Goal: Task Accomplishment & Management: Manage account settings

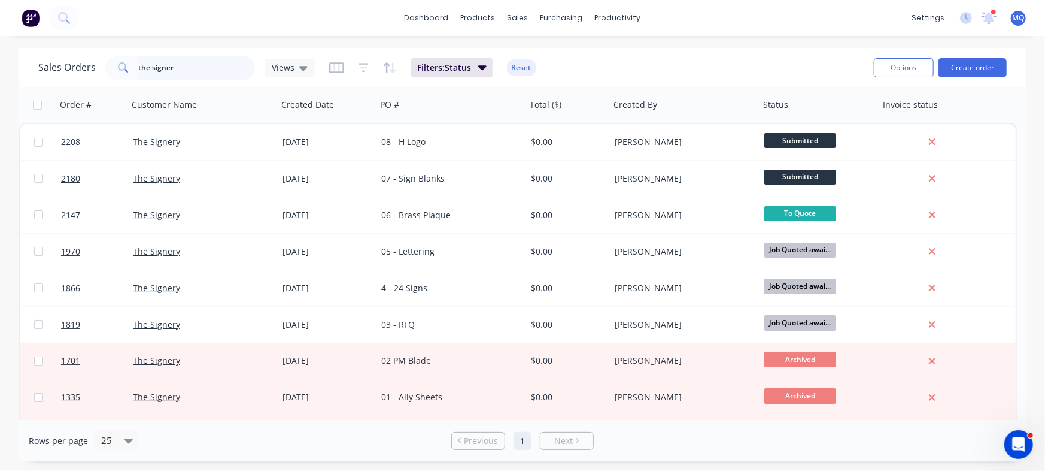
click at [223, 60] on input "the signer" at bounding box center [197, 68] width 117 height 24
click at [182, 63] on input "the signer" at bounding box center [197, 68] width 117 height 24
drag, startPoint x: 190, startPoint y: 65, endPoint x: 235, endPoint y: 93, distance: 53.3
click at [99, 53] on div "Sales Orders the signer Views Filters: Status Reset" at bounding box center [451, 67] width 826 height 29
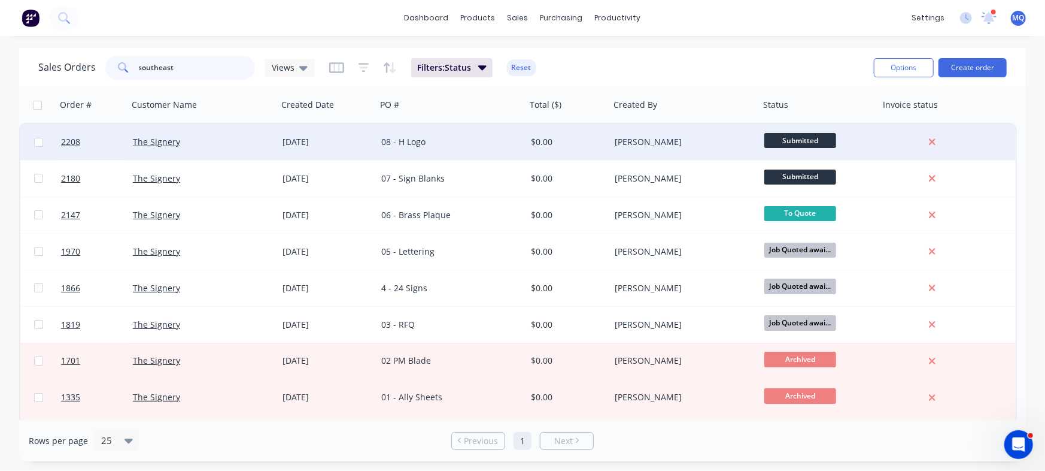
type input "southeast"
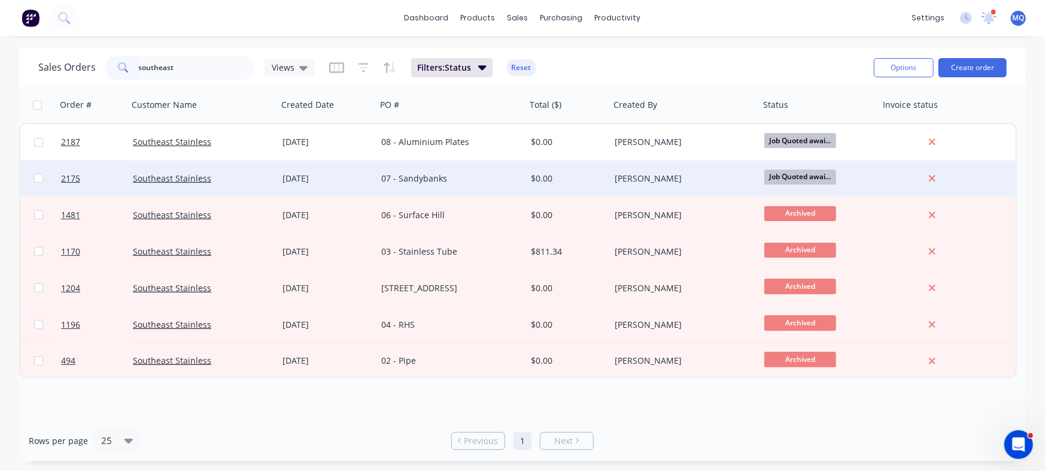
click at [429, 185] on div "07 - Sandybanks" at bounding box center [452, 178] width 150 height 36
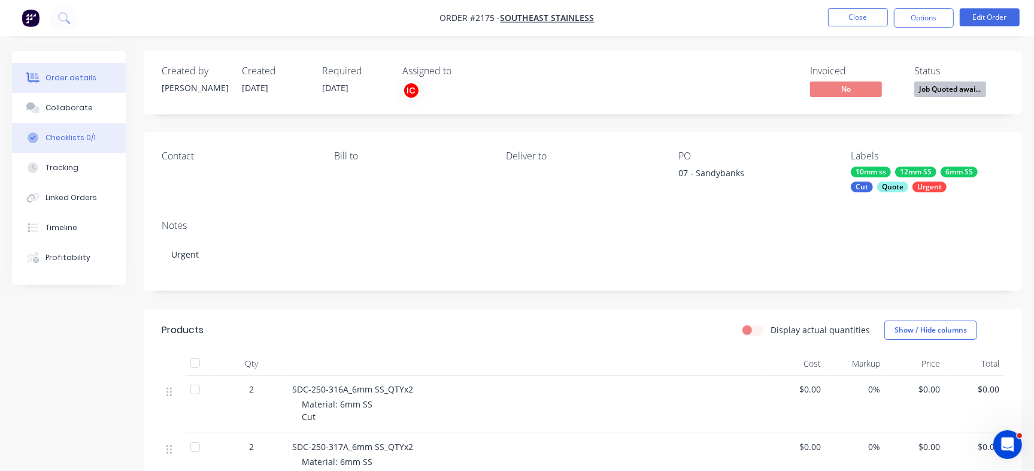
click at [90, 139] on div "Checklists 0/1" at bounding box center [71, 137] width 50 height 11
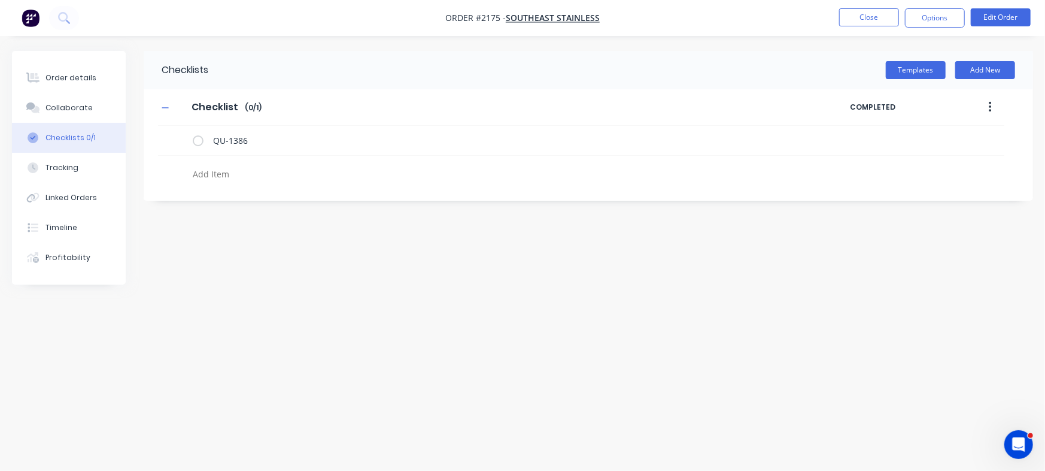
type textarea "x"
click at [60, 106] on div "Collaborate" at bounding box center [69, 107] width 47 height 11
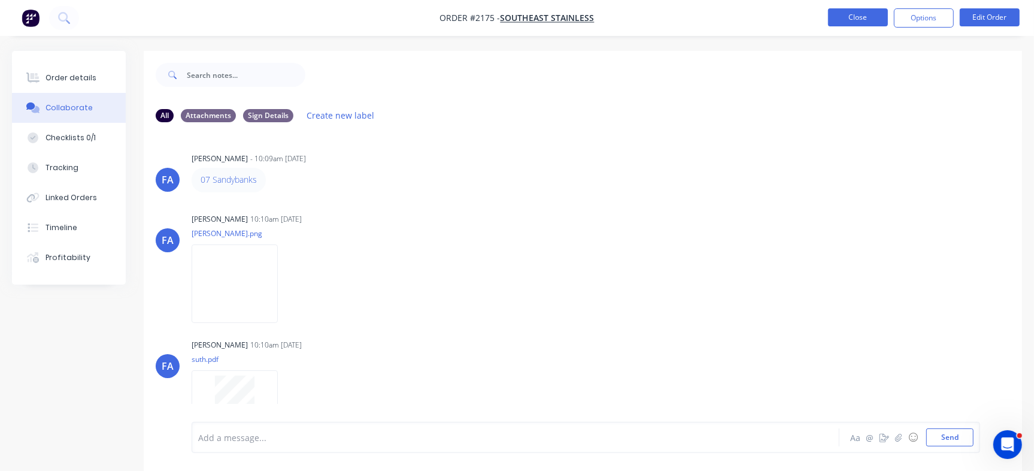
click at [850, 19] on button "Close" at bounding box center [858, 17] width 60 height 18
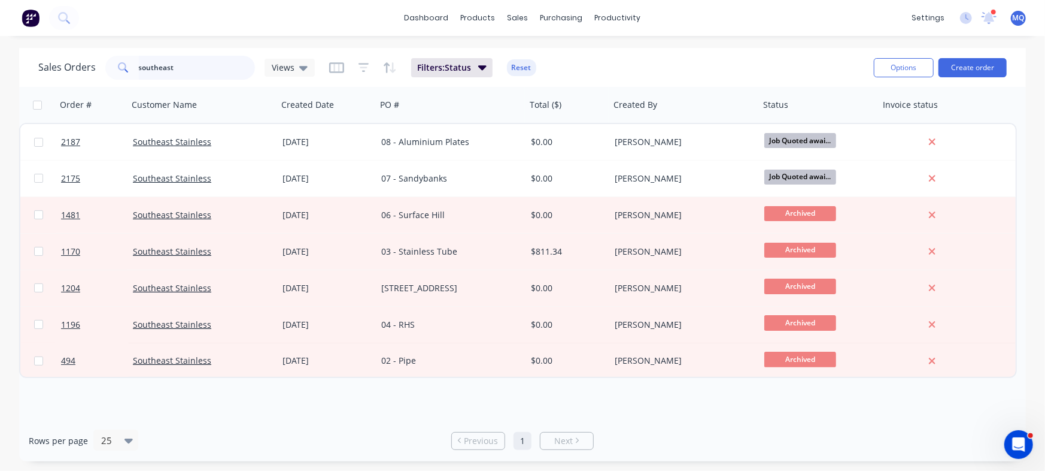
click at [198, 64] on input "southeast" at bounding box center [197, 68] width 117 height 24
type input "the signery"
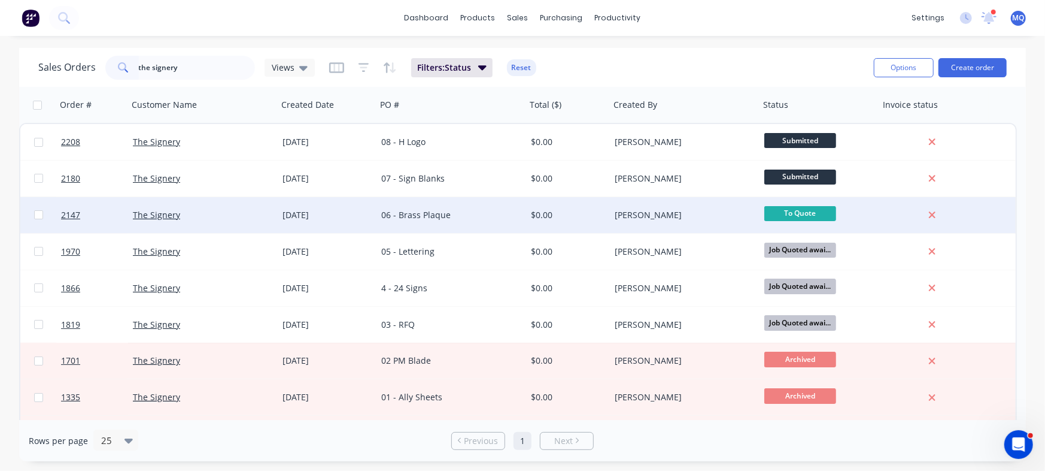
click at [416, 226] on div "06 - Brass Plaque" at bounding box center [452, 215] width 150 height 36
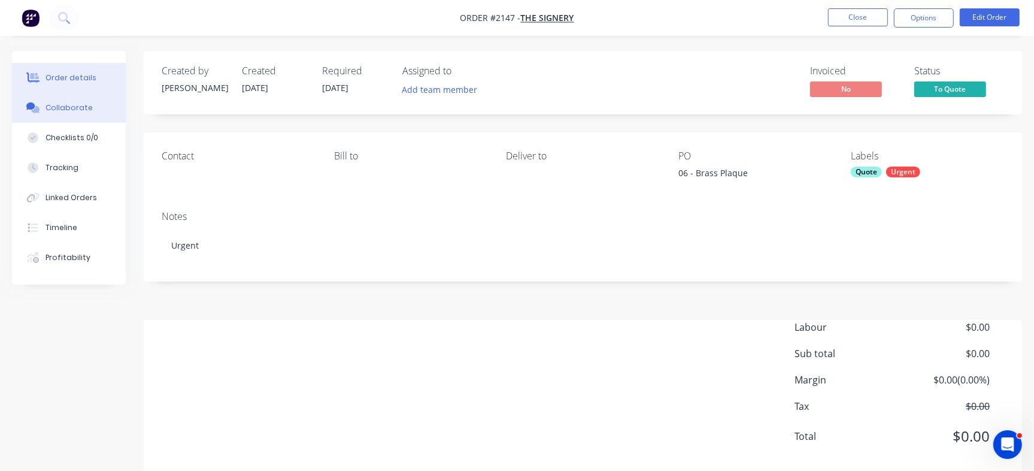
click at [66, 111] on div "Collaborate" at bounding box center [69, 107] width 47 height 11
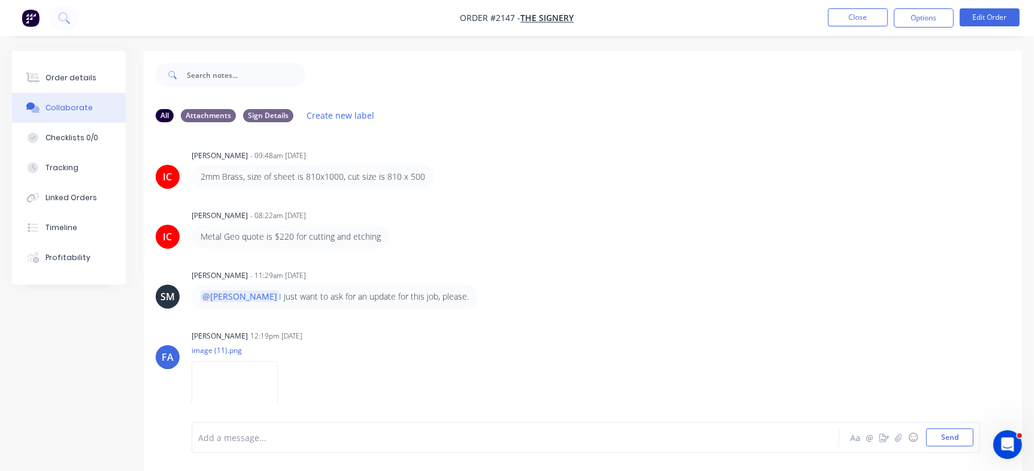
scroll to position [608, 0]
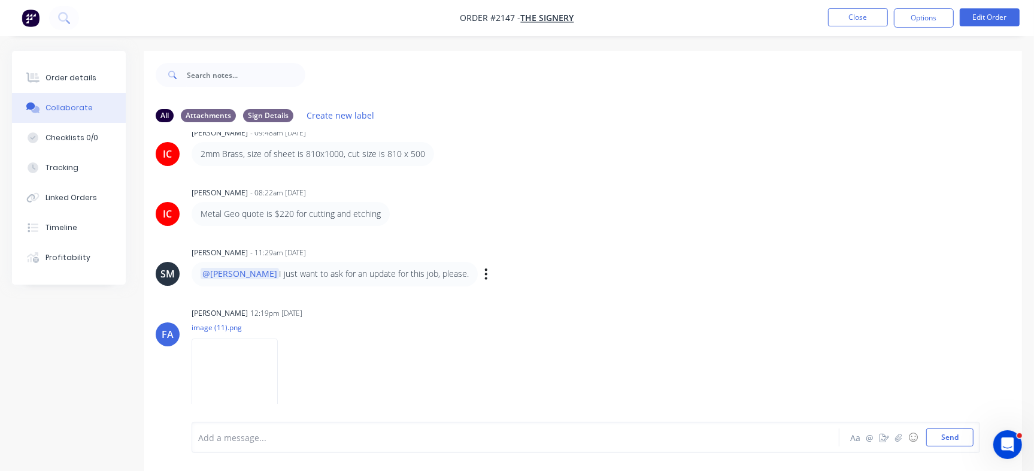
click at [596, 283] on div "SM Sean Marc Canete - 11:29am 01/09/25 @Izaak I just want to ask for an update …" at bounding box center [583, 265] width 878 height 42
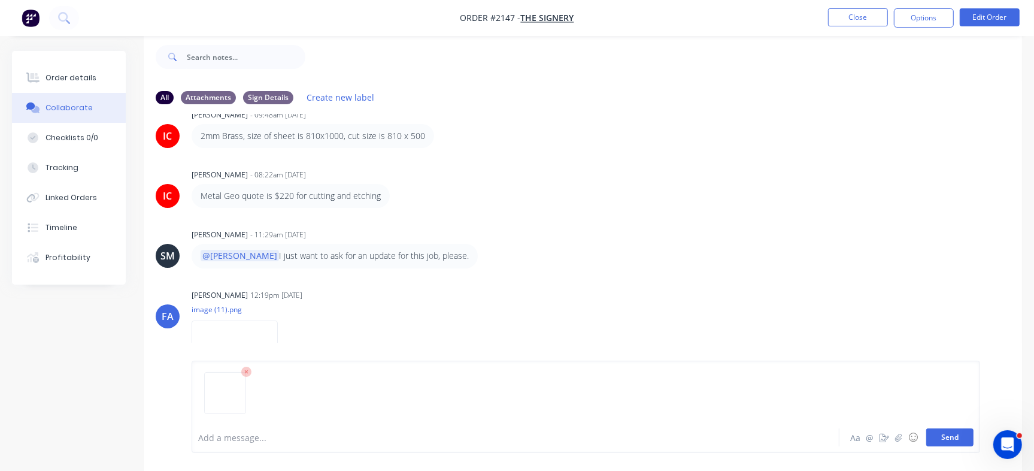
click at [935, 440] on button "Send" at bounding box center [949, 437] width 47 height 18
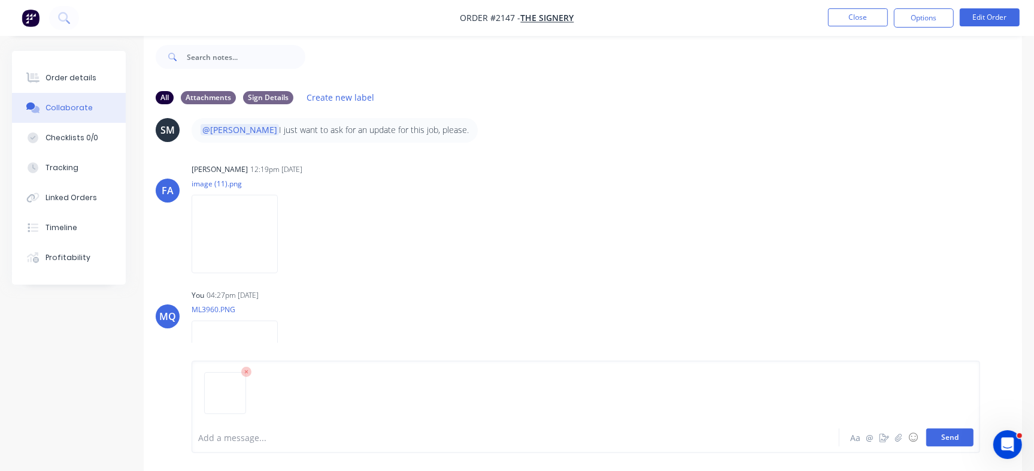
click at [951, 439] on button "Send" at bounding box center [949, 437] width 47 height 18
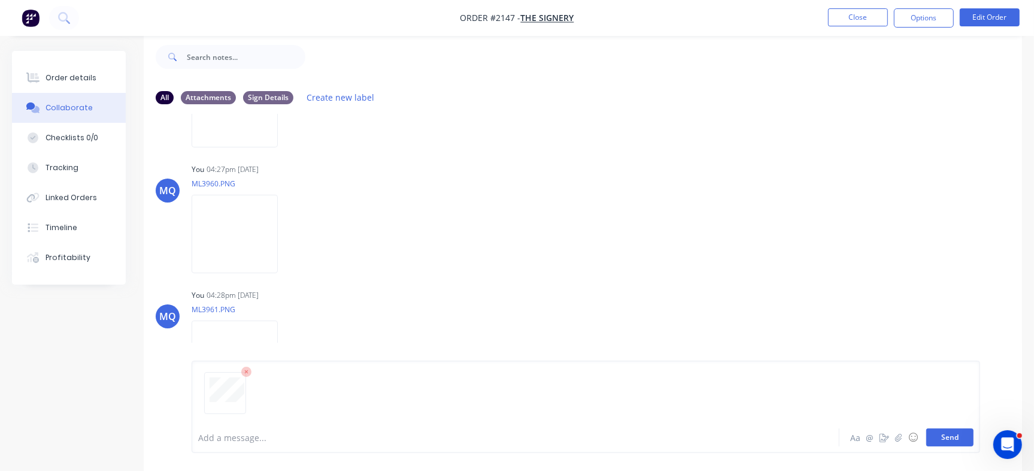
click at [953, 438] on button "Send" at bounding box center [949, 437] width 47 height 18
click at [76, 76] on div "Order details" at bounding box center [71, 77] width 51 height 11
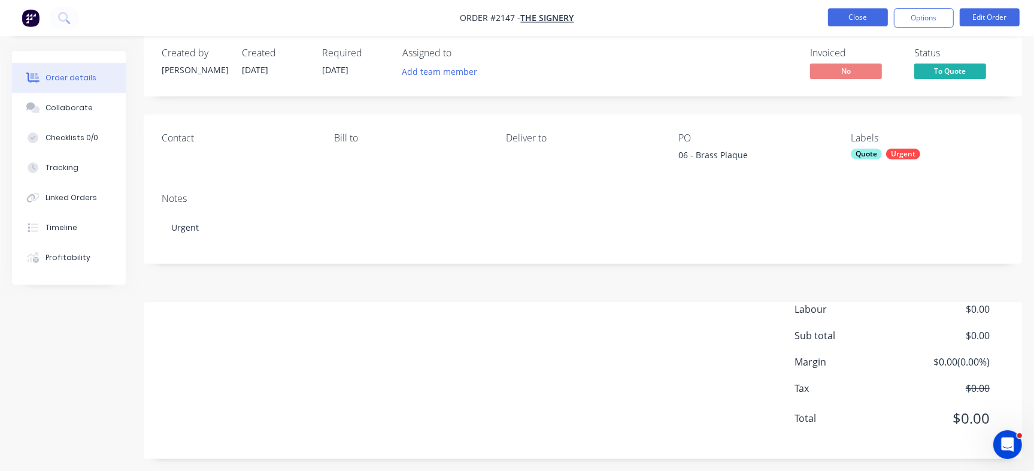
click at [857, 21] on button "Close" at bounding box center [858, 17] width 60 height 18
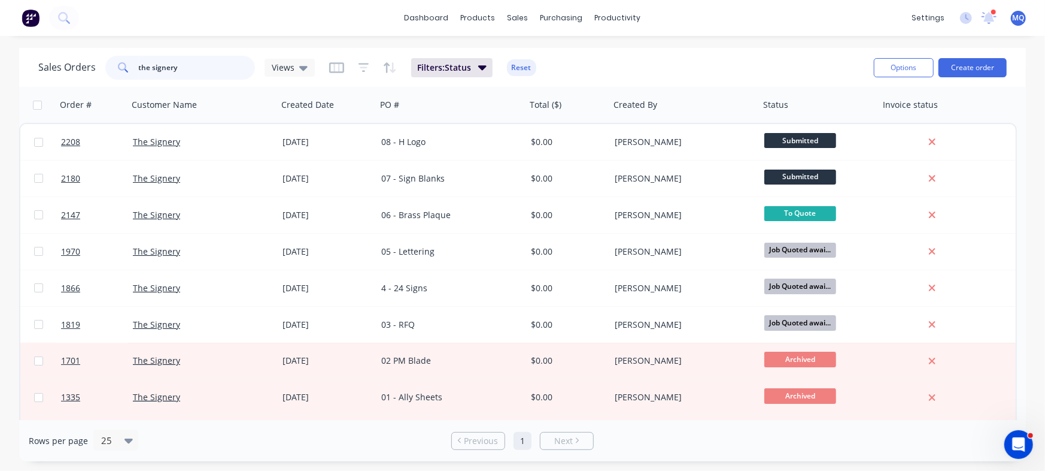
click at [84, 68] on div "Sales Orders the signery Views" at bounding box center [176, 68] width 277 height 24
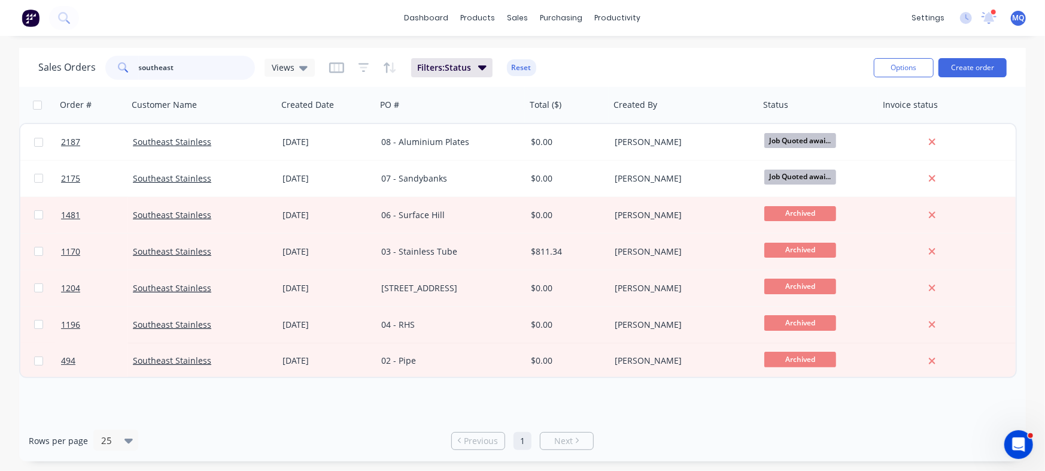
type input "southeast"
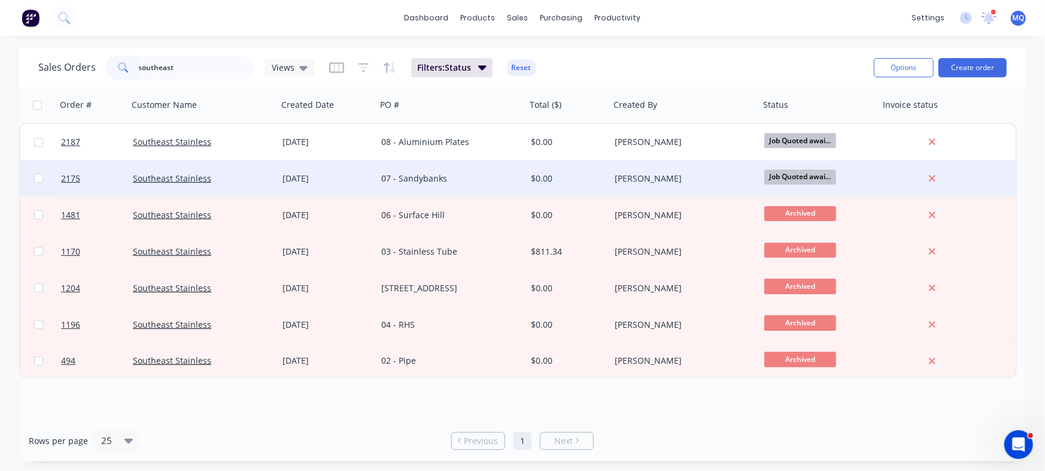
click at [414, 177] on div "07 - Sandybanks" at bounding box center [447, 178] width 133 height 12
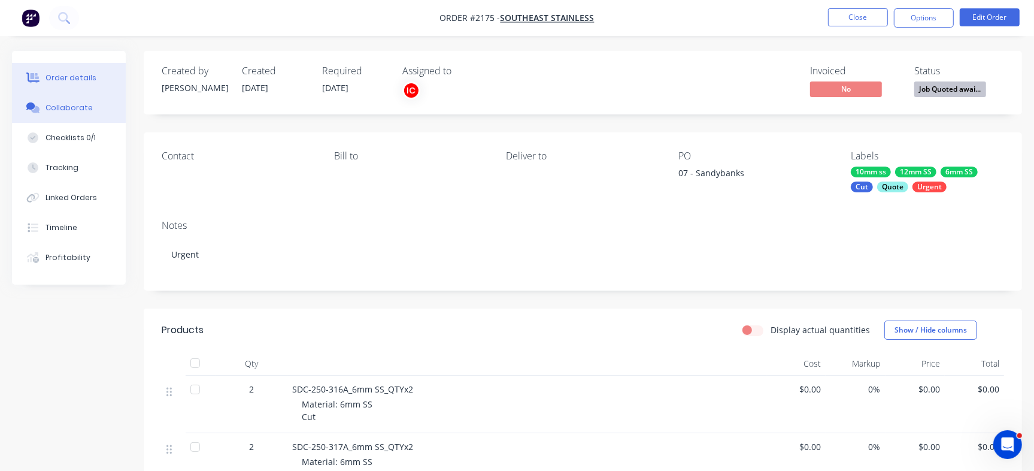
click at [75, 114] on button "Collaborate" at bounding box center [69, 108] width 114 height 30
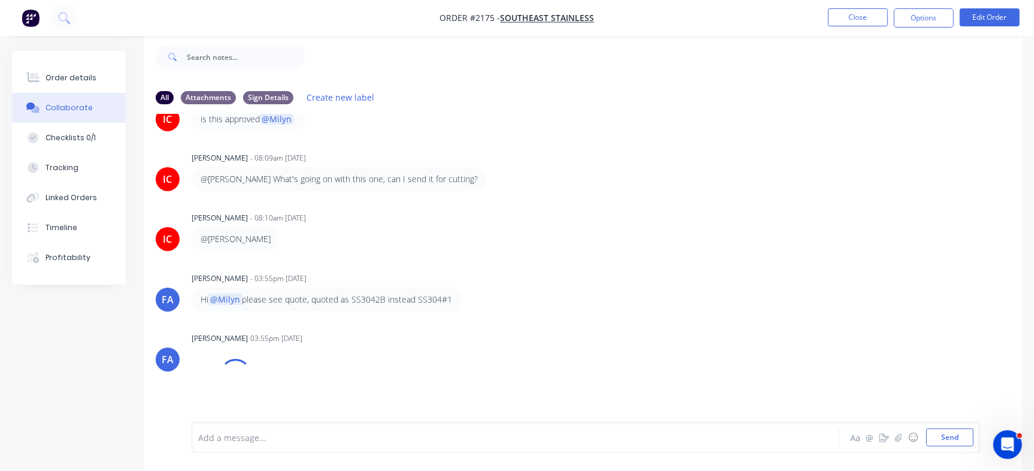
scroll to position [343, 0]
click at [245, 240] on div "@[PERSON_NAME]" at bounding box center [236, 241] width 88 height 24
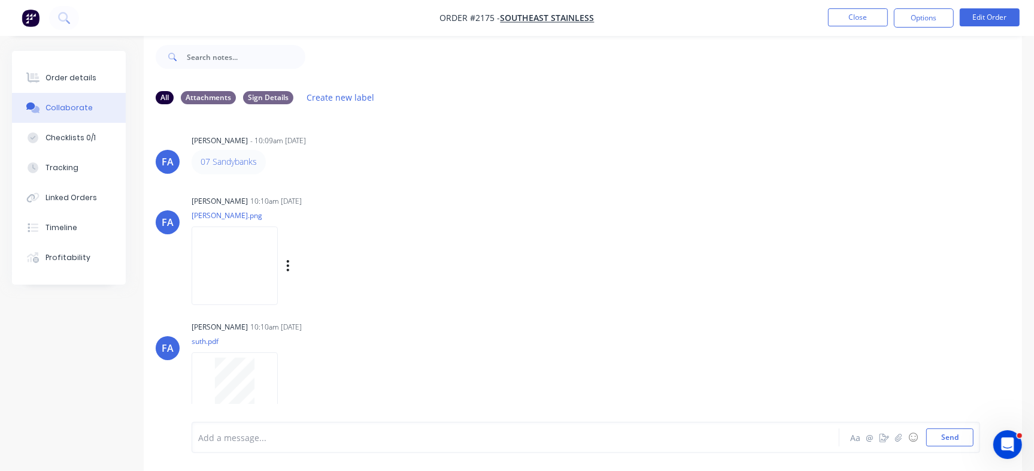
click at [251, 267] on img at bounding box center [235, 265] width 86 height 78
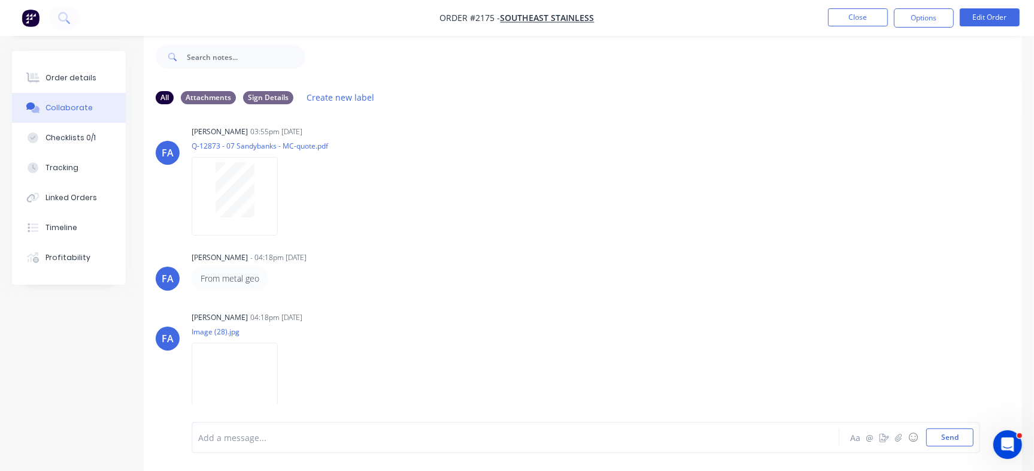
scroll to position [584, 0]
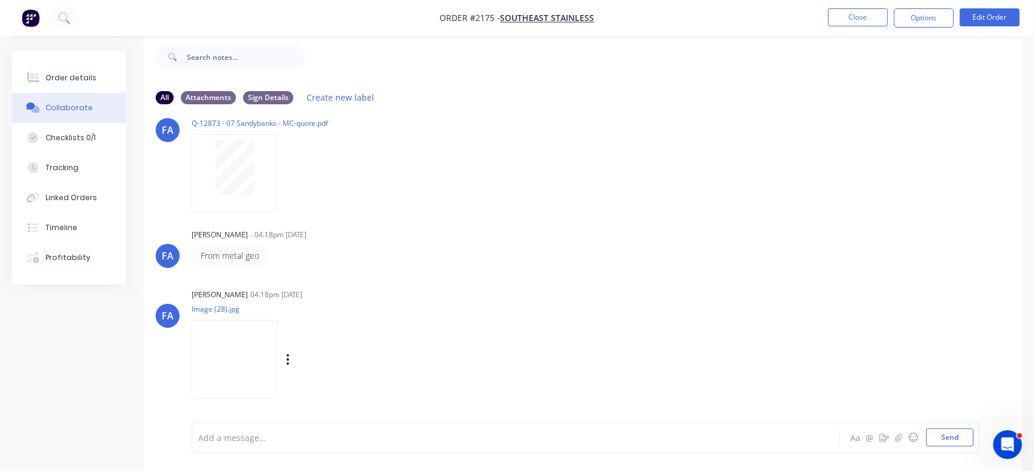
click at [235, 374] on img at bounding box center [235, 359] width 86 height 78
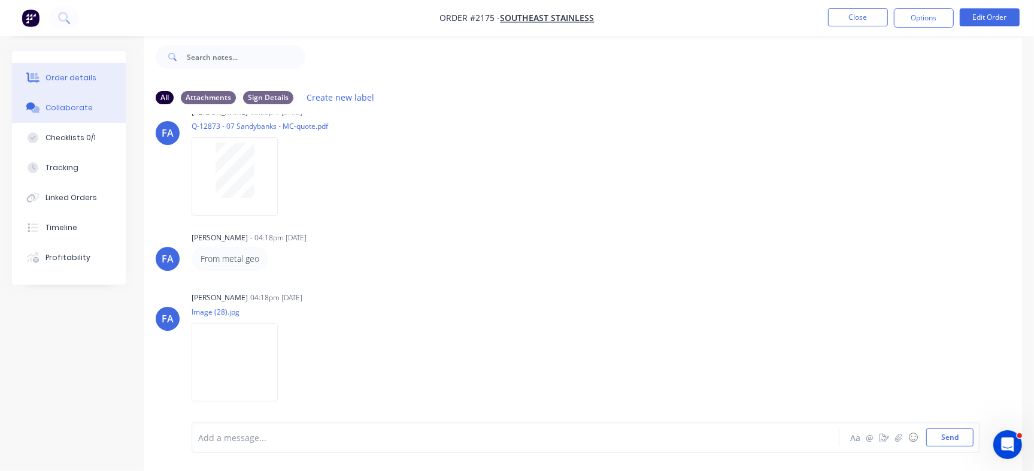
click at [47, 77] on div "Order details" at bounding box center [71, 77] width 51 height 11
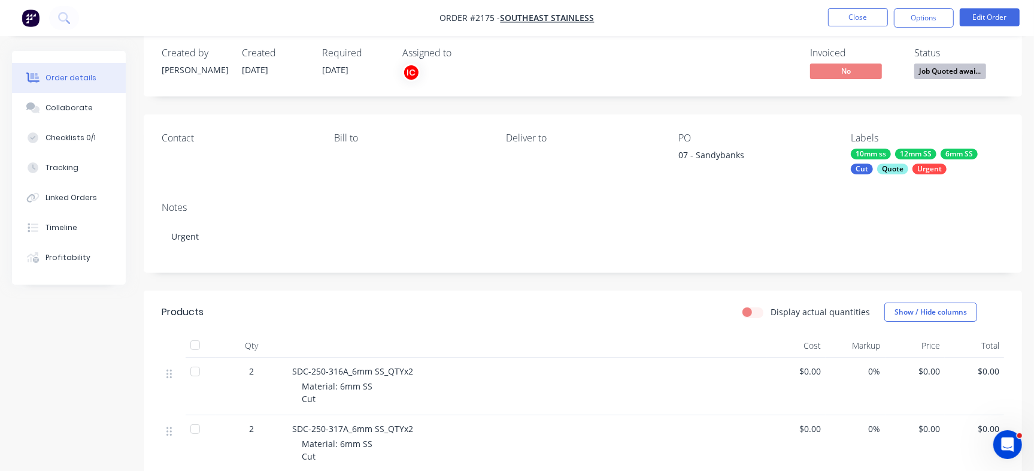
click at [735, 150] on div "07 - Sandybanks" at bounding box center [753, 156] width 150 height 17
click at [1001, 10] on button "Edit Order" at bounding box center [990, 17] width 60 height 18
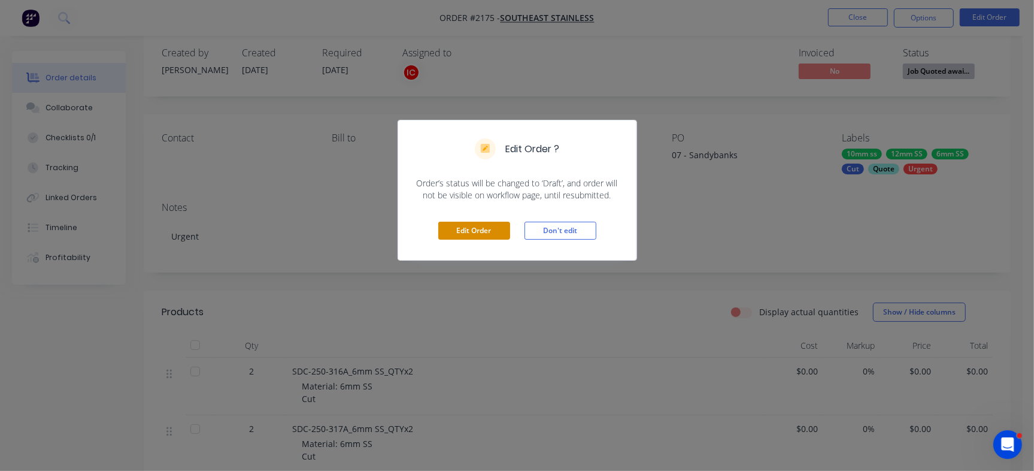
click at [493, 233] on button "Edit Order" at bounding box center [474, 231] width 72 height 18
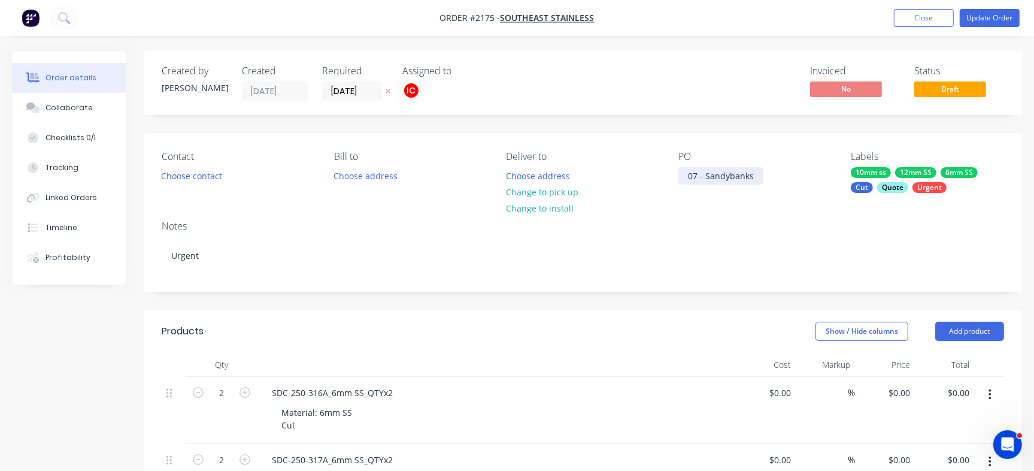
click at [725, 174] on div "07 - Sandybanks" at bounding box center [720, 175] width 85 height 17
paste div
click at [90, 111] on button "Collaborate" at bounding box center [69, 108] width 114 height 30
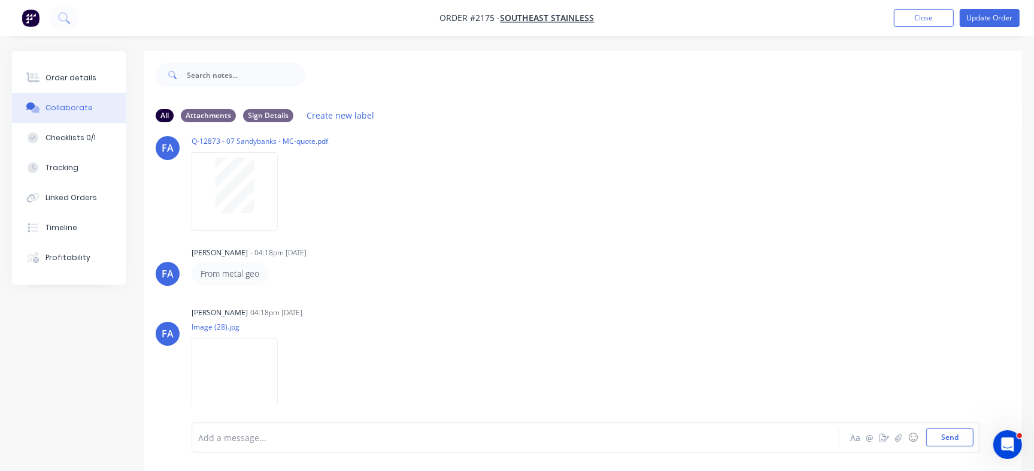
scroll to position [18, 0]
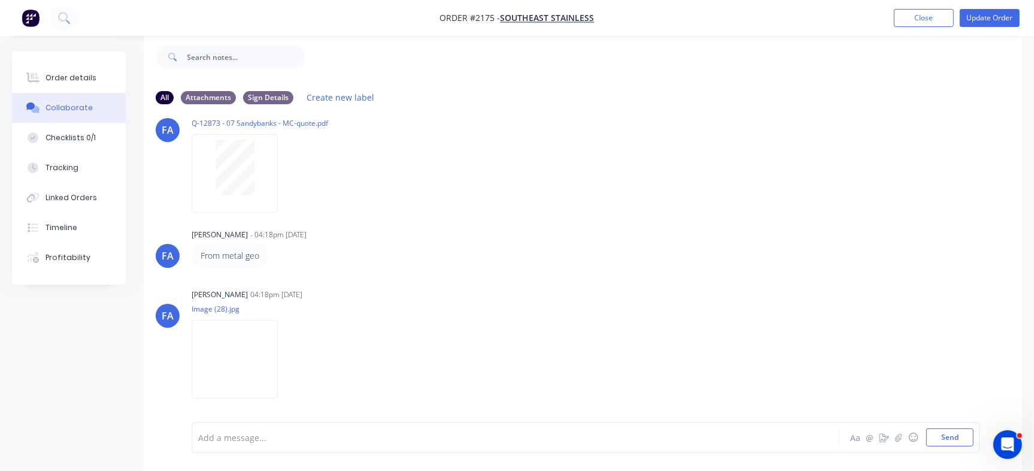
click at [401, 399] on div "FA Francis Adrian Candido - 10:09am 26/08/25 07 Sandybanks Labels Edit Delete F…" at bounding box center [583, 259] width 878 height 290
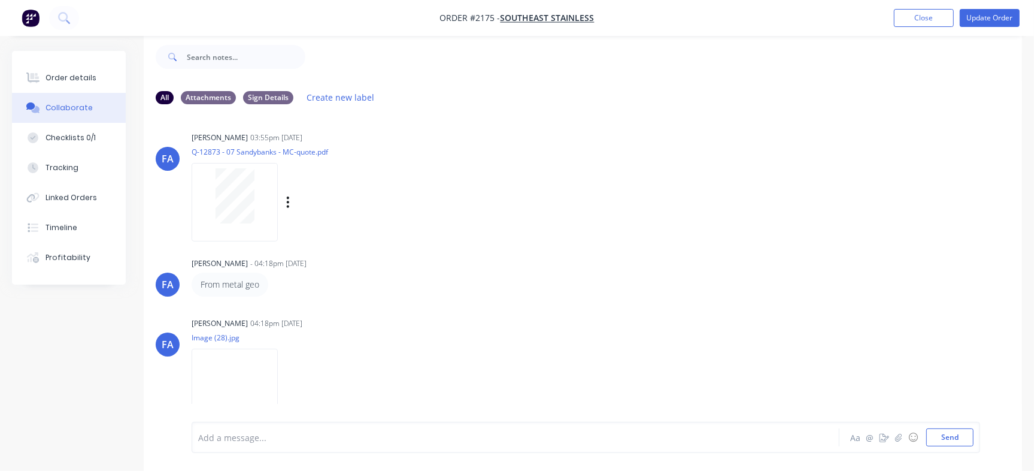
scroll to position [565, 0]
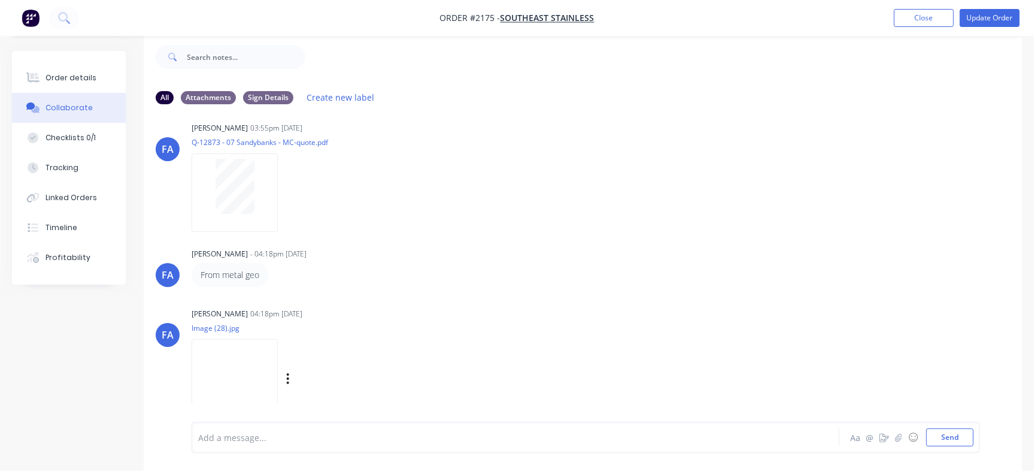
click at [223, 374] on img at bounding box center [235, 378] width 86 height 78
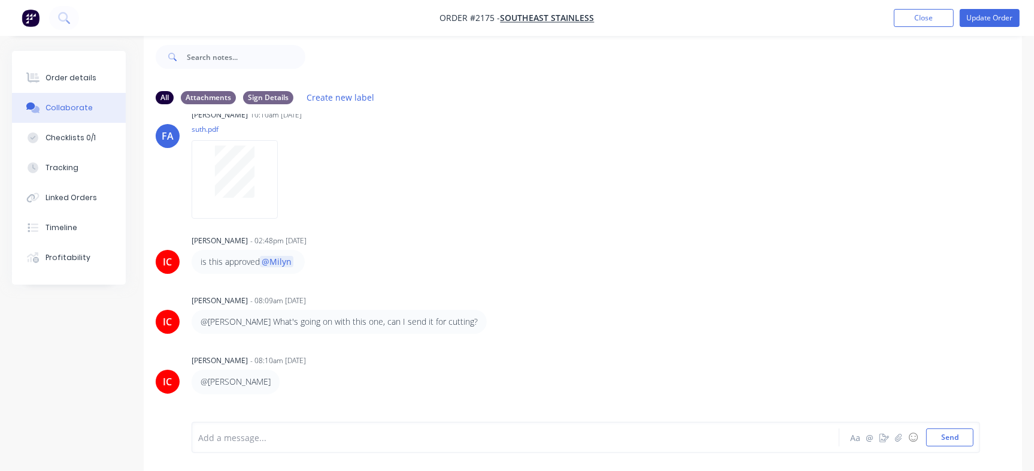
scroll to position [584, 0]
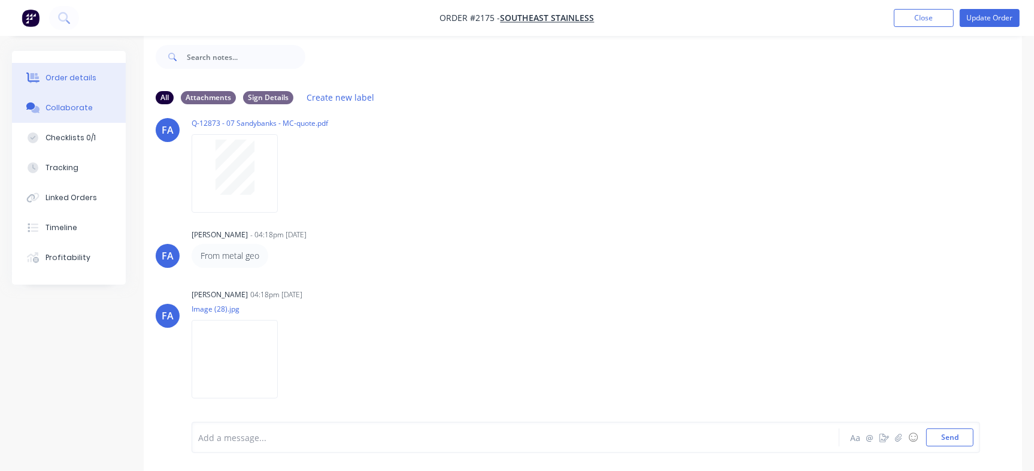
click at [68, 72] on div "Order details" at bounding box center [71, 77] width 51 height 11
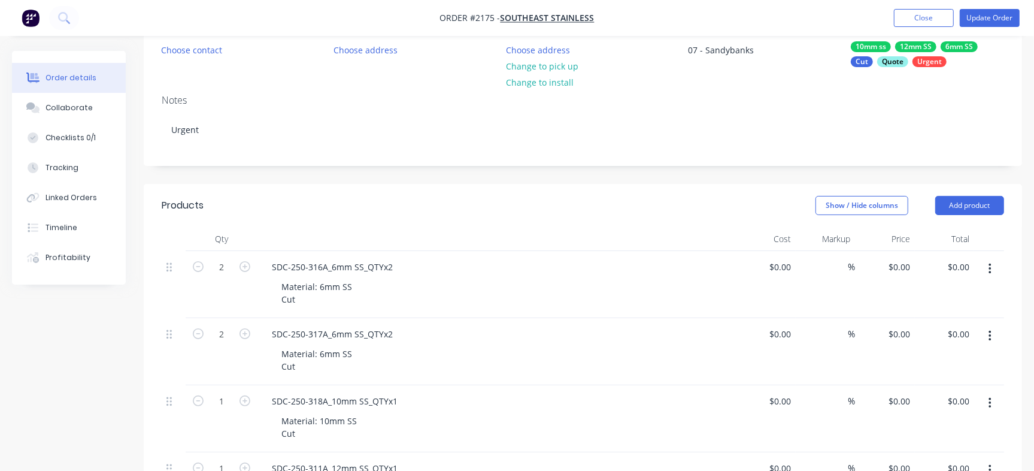
scroll to position [130, 0]
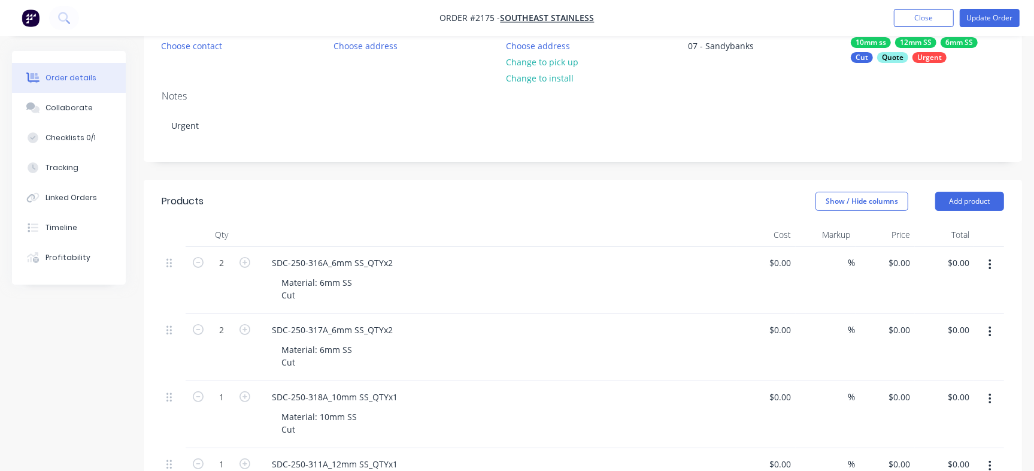
click at [866, 65] on div "Contact Choose contact [PERSON_NAME] to Choose address Deliver to Choose addres…" at bounding box center [583, 42] width 878 height 78
click at [870, 63] on div "Contact Choose contact [PERSON_NAME] to Choose address Deliver to Choose addres…" at bounding box center [583, 42] width 878 height 78
click at [877, 56] on div "Quote" at bounding box center [892, 57] width 31 height 11
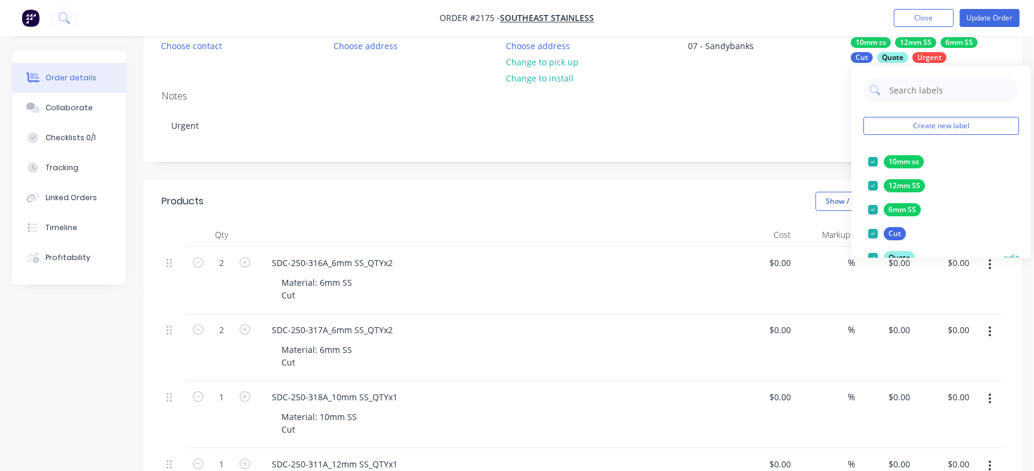
click at [884, 253] on div at bounding box center [873, 257] width 24 height 24
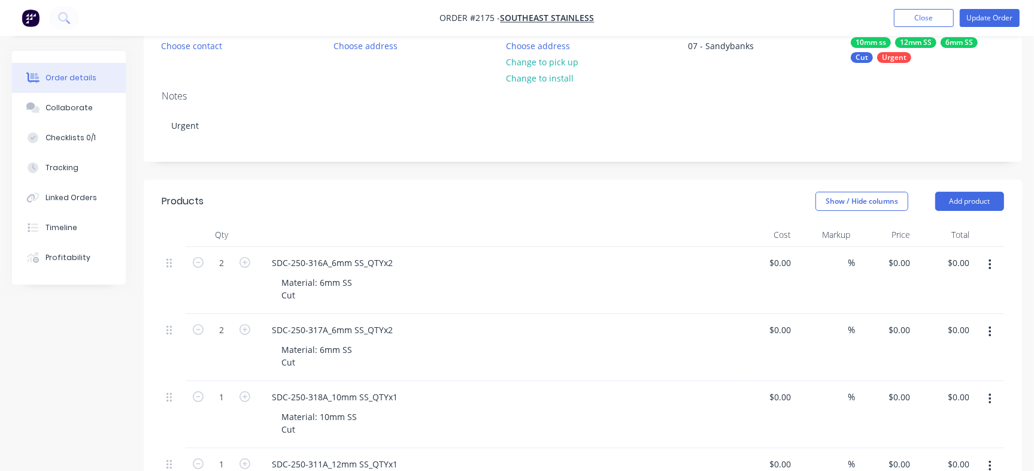
click at [718, 77] on div "Contact Choose contact [PERSON_NAME] to Choose address Deliver to Choose addres…" at bounding box center [583, 42] width 878 height 78
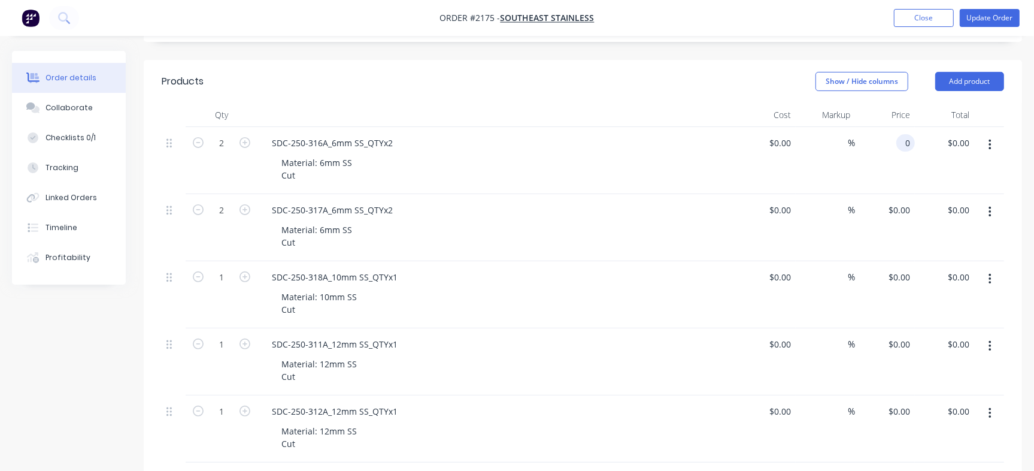
click at [897, 135] on div "0 0" at bounding box center [885, 160] width 59 height 67
paste input "197.22"
type input "$197.22"
type input "$394.44"
type input "$197.22"
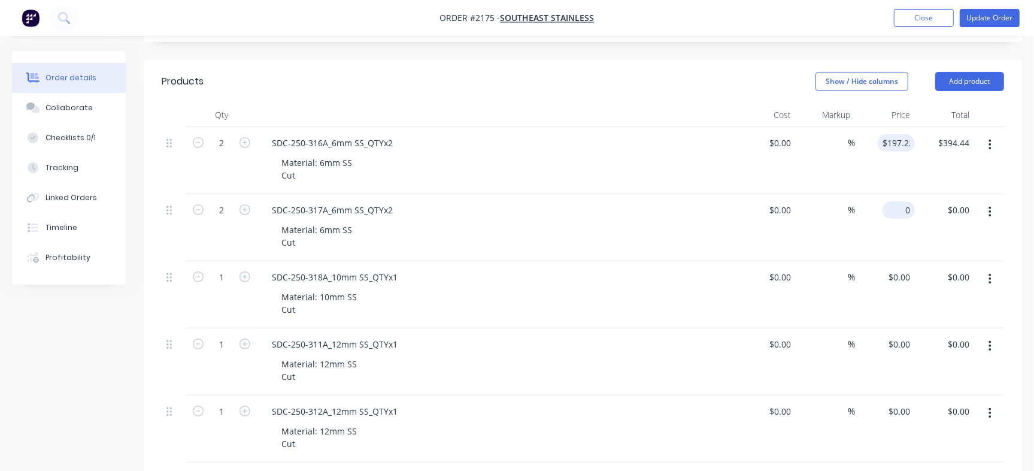
click at [896, 210] on div "0 $0.00" at bounding box center [885, 227] width 59 height 67
paste input "285.74"
type input "$285.74"
type input "$571.48"
type input "285.74"
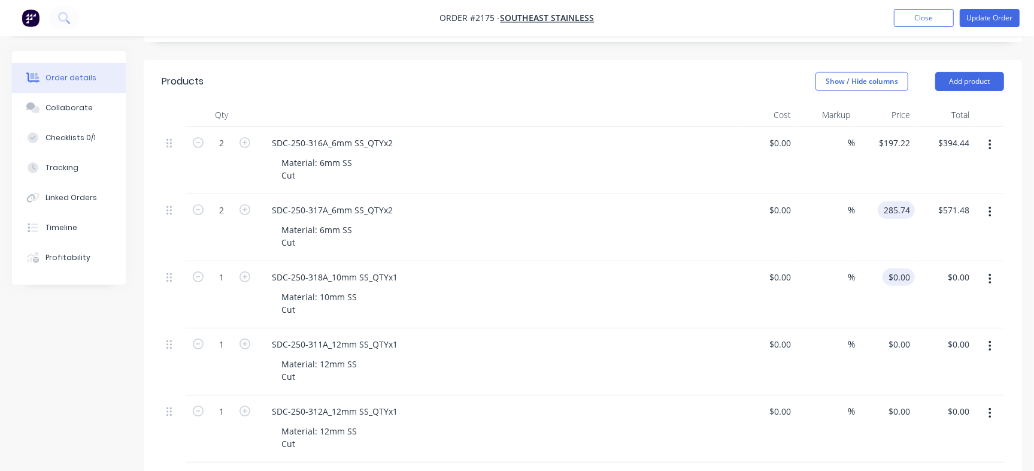
click at [895, 277] on div "$0.00 $0.00" at bounding box center [885, 294] width 59 height 67
type input "0"
type input "$285.74"
paste input "361.79"
type input "$361.79"
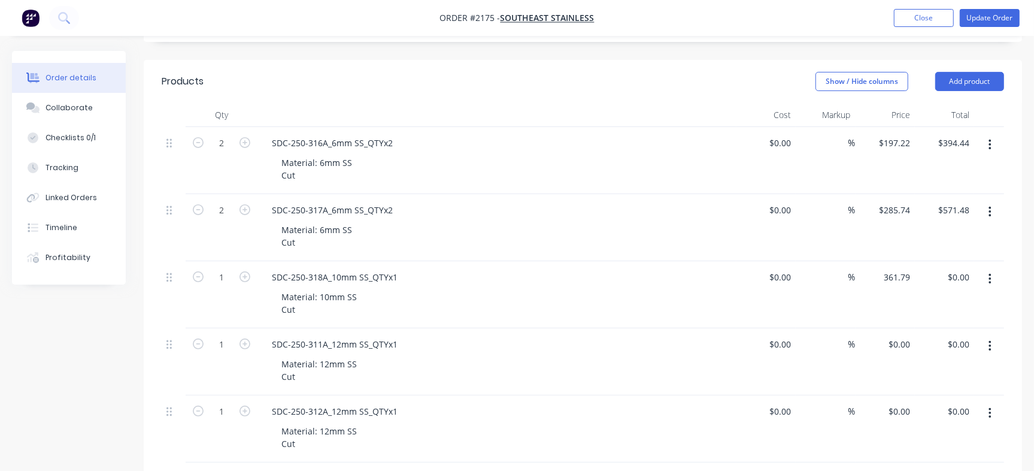
type input "$361.79"
click at [896, 339] on div "0 $0.00" at bounding box center [885, 361] width 59 height 67
paste input "325.78"
type input "$325.78"
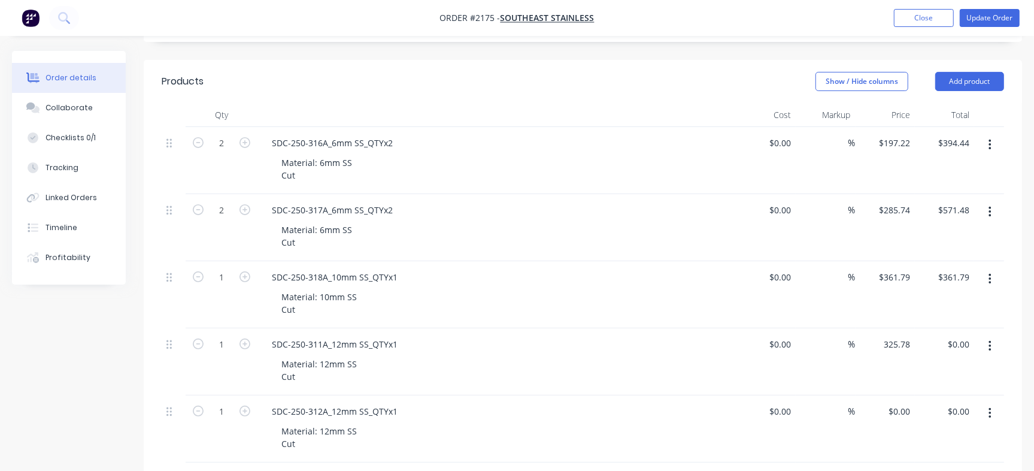
type input "$325.78"
click at [905, 405] on input "0" at bounding box center [901, 410] width 28 height 17
paste input "356.49"
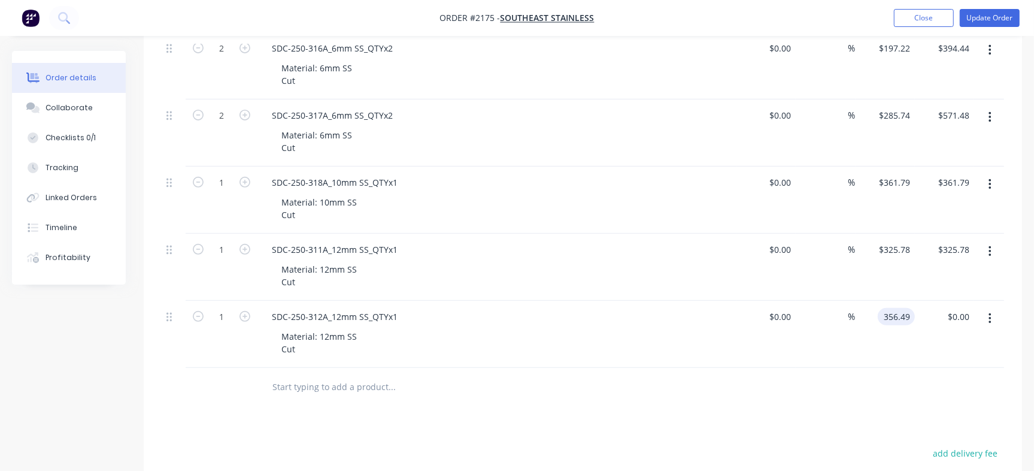
scroll to position [541, 0]
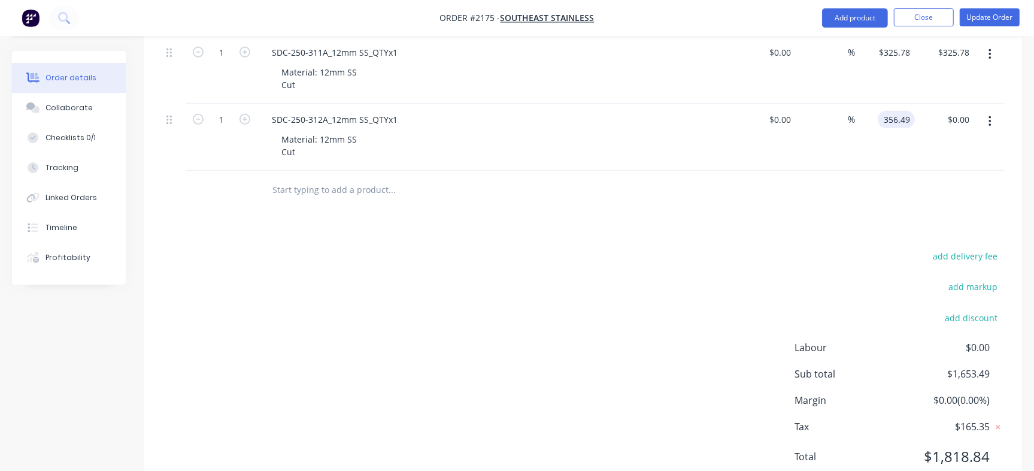
type input "$356.49"
click at [811, 327] on div "add delivery fee add markup add discount Labour $0.00 Sub total $1,653.49 Margi…" at bounding box center [583, 363] width 842 height 231
click at [44, 109] on button "Collaborate" at bounding box center [69, 108] width 114 height 30
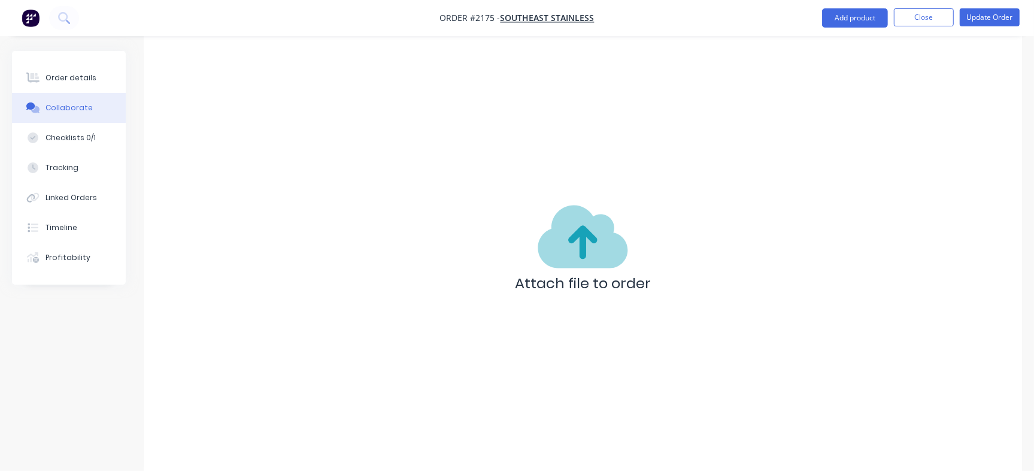
scroll to position [584, 0]
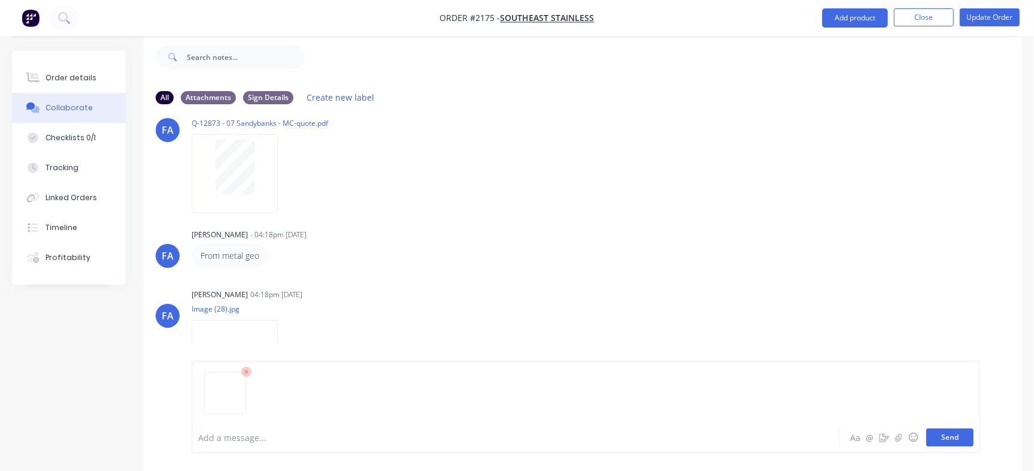
click at [952, 438] on button "Send" at bounding box center [949, 437] width 47 height 18
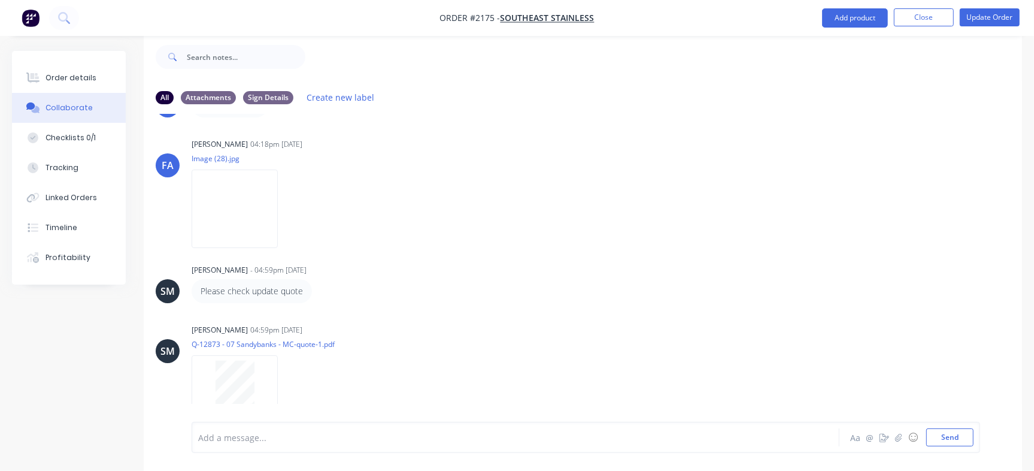
scroll to position [895, 0]
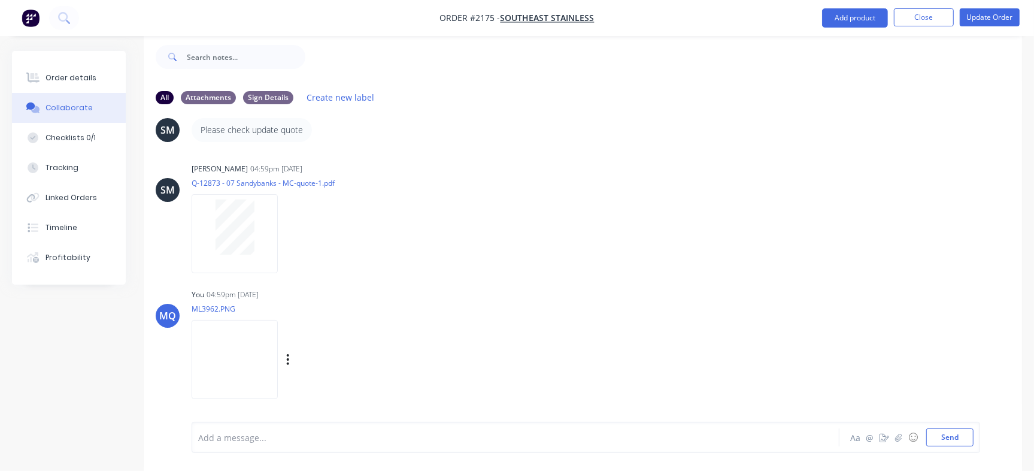
click at [244, 339] on img at bounding box center [235, 359] width 86 height 78
click at [65, 75] on div "Order details" at bounding box center [71, 77] width 51 height 11
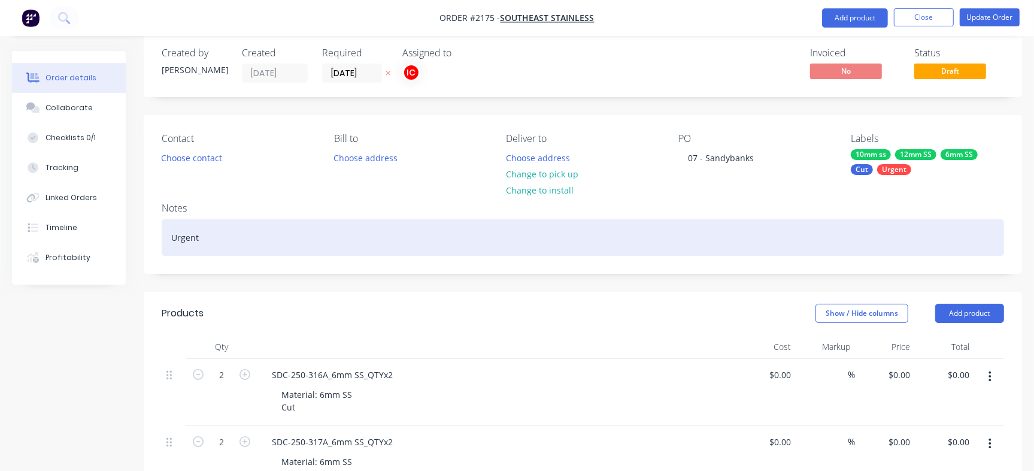
type input "$197.22"
type input "$394.44"
type input "$285.74"
type input "$571.48"
type input "$361.79"
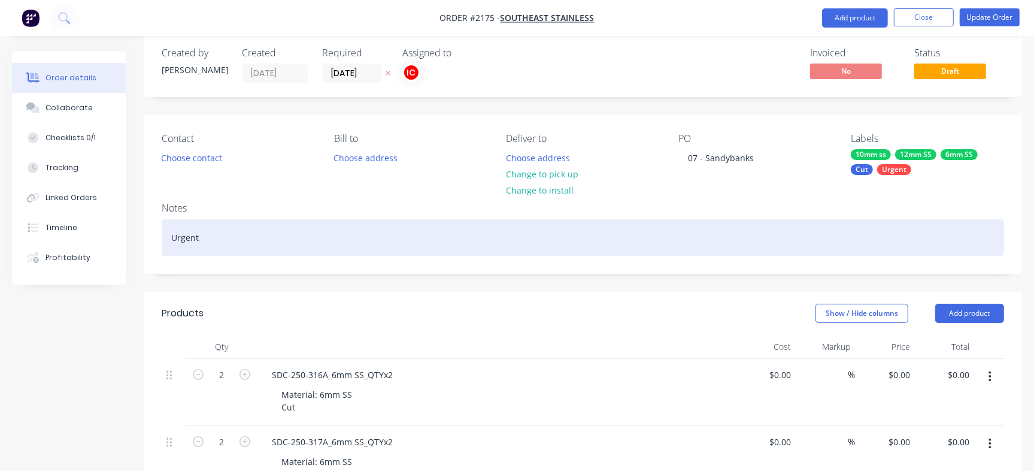
type input "$361.79"
type input "$325.78"
type input "$356.49"
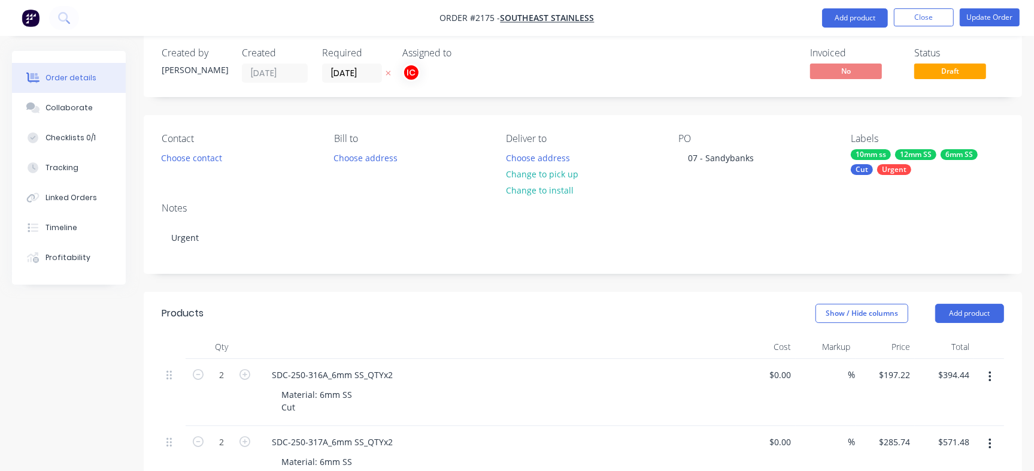
scroll to position [335, 0]
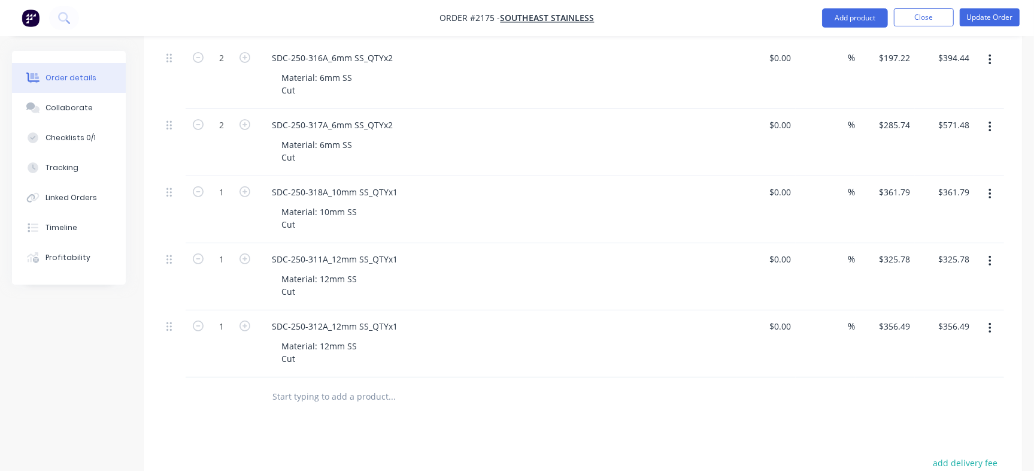
click at [333, 395] on input "text" at bounding box center [392, 396] width 240 height 24
paste input "SM-2025-201-082 - [PERSON_NAME]"
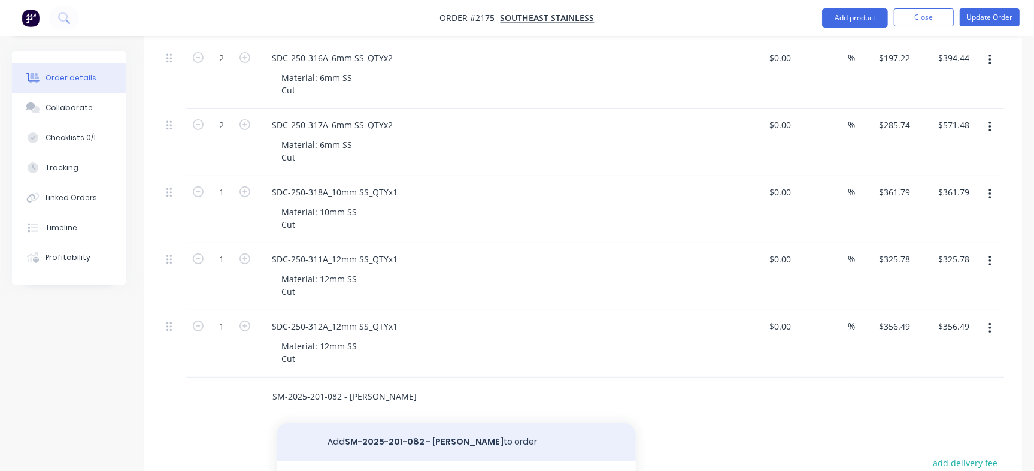
type input "SM-2025-201-082 - [PERSON_NAME]"
click at [426, 433] on button "Add SM-2025-201-082 - ASTILL - [PERSON_NAME] to order" at bounding box center [456, 442] width 359 height 38
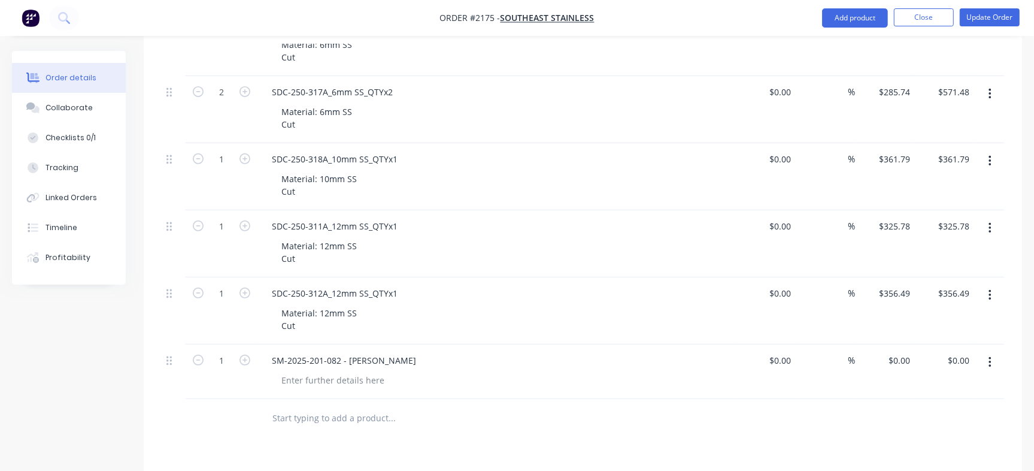
scroll to position [369, 0]
click at [222, 33] on input "1" at bounding box center [221, 24] width 31 height 18
type input "2"
click at [730, 423] on div at bounding box center [583, 417] width 842 height 39
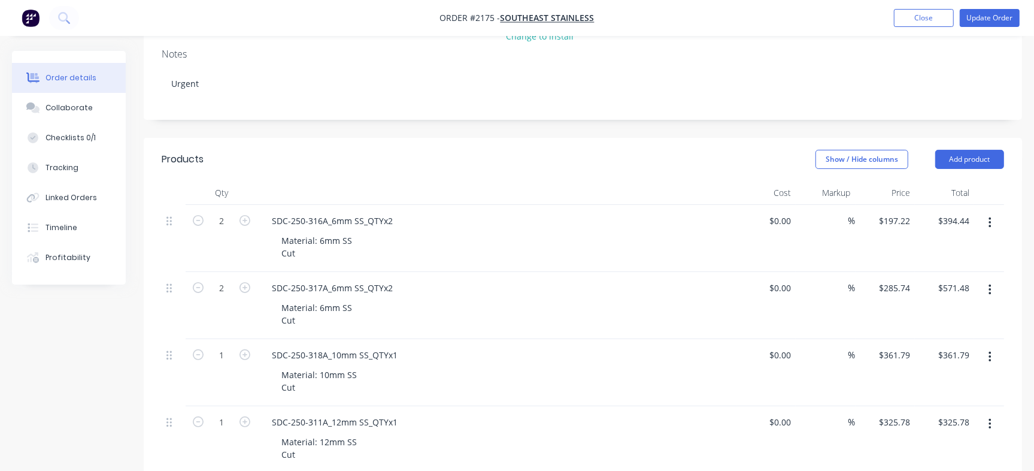
scroll to position [165, 0]
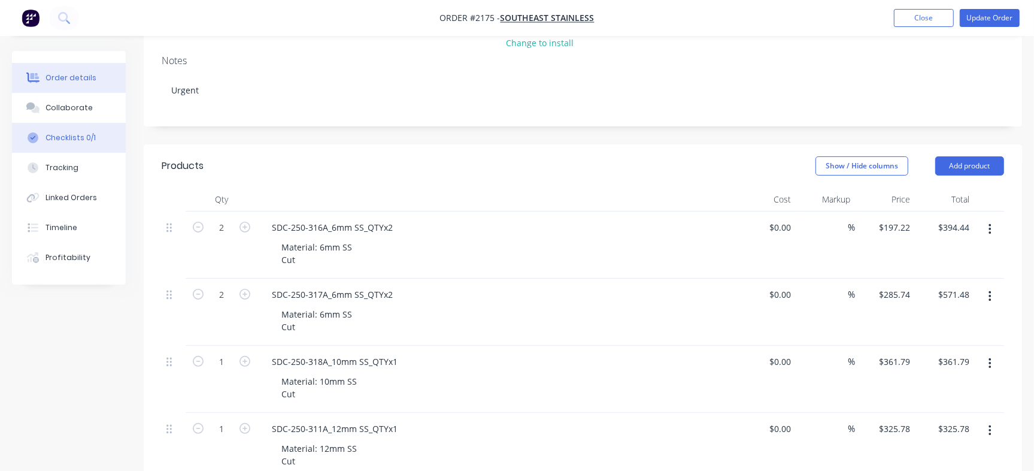
click at [80, 135] on div "Checklists 0/1" at bounding box center [71, 137] width 50 height 11
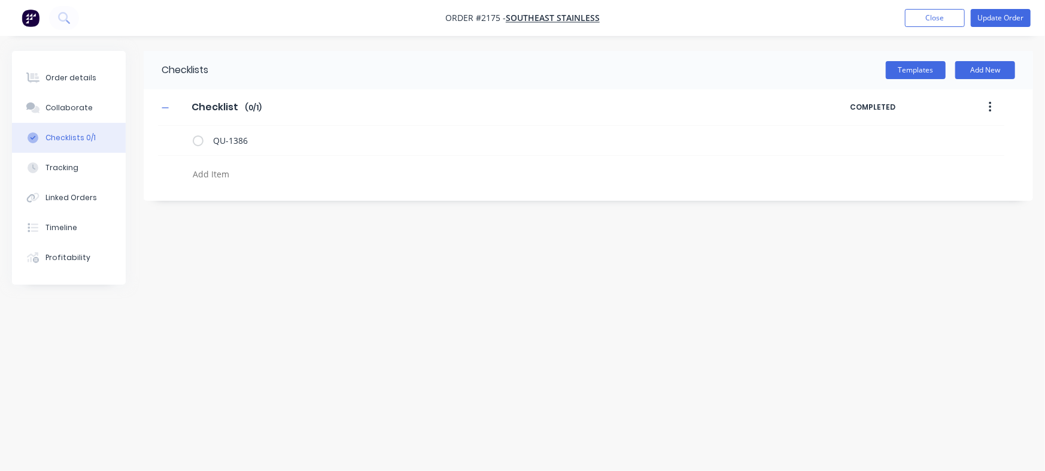
click at [210, 177] on textarea at bounding box center [460, 173] width 545 height 17
type textarea "x"
type textarea "P"
type textarea "x"
type textarea "PO"
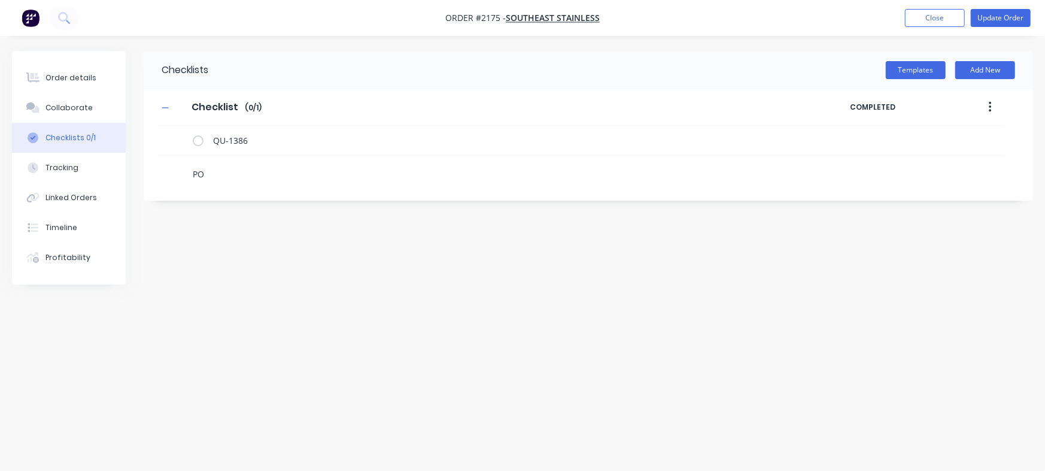
type textarea "x"
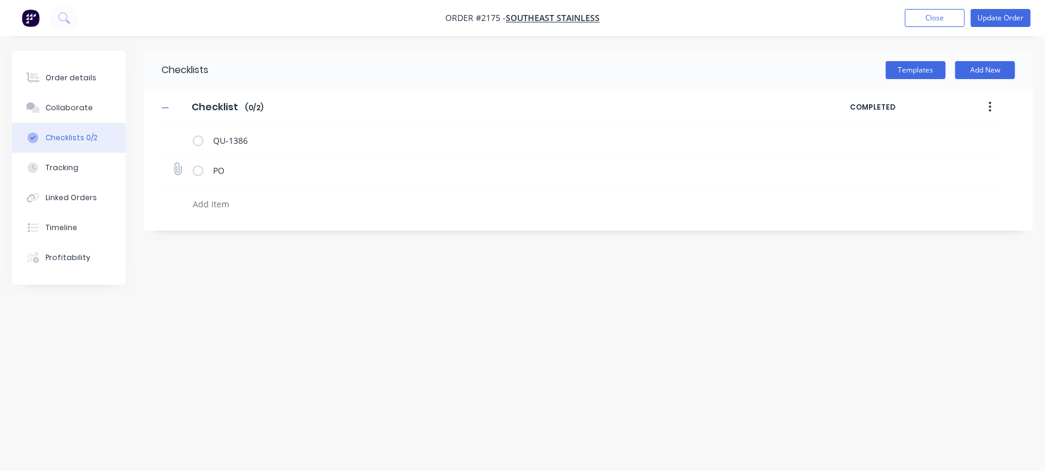
type textarea "x"
click at [183, 165] on div "PO" at bounding box center [581, 171] width 847 height 30
click at [177, 170] on icon at bounding box center [178, 169] width 16 height 16
click at [172, 163] on input "file" at bounding box center [172, 163] width 0 height 0
type input "C:\fakepath\PO 16334 - [PERSON_NAME] - PLINTH - Q 14966 - REV 2 - VARIOUS.pdf"
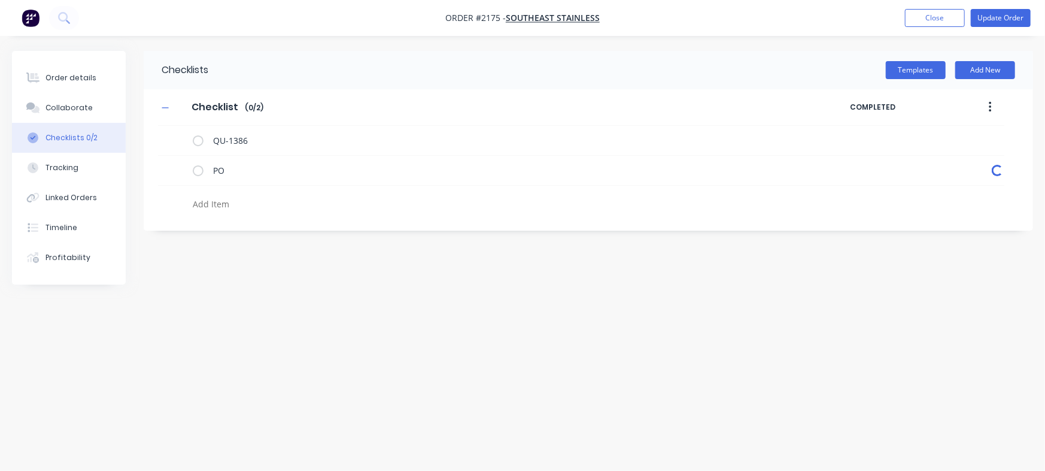
click at [246, 204] on textarea at bounding box center [460, 203] width 545 height 17
type textarea "x"
type textarea "C"
type textarea "x"
type textarea "Cu"
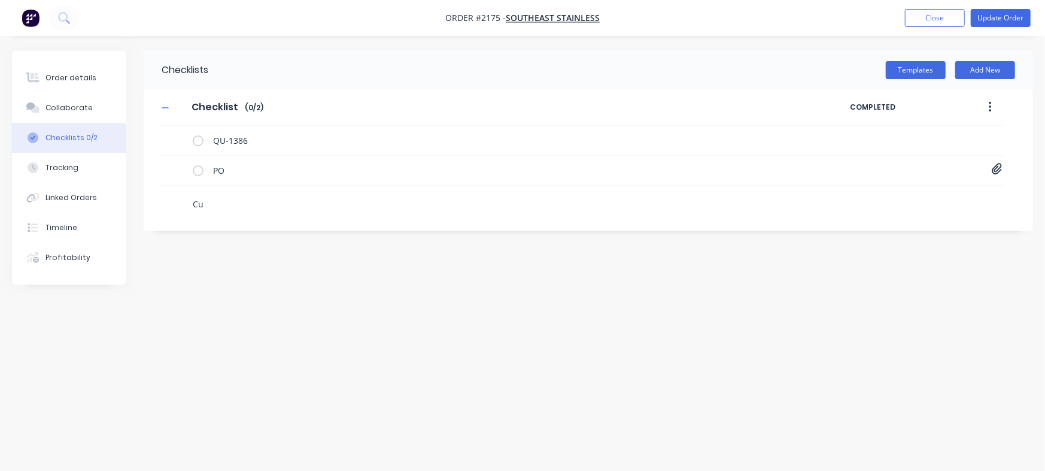
type textarea "x"
type textarea "Cut"
type textarea "x"
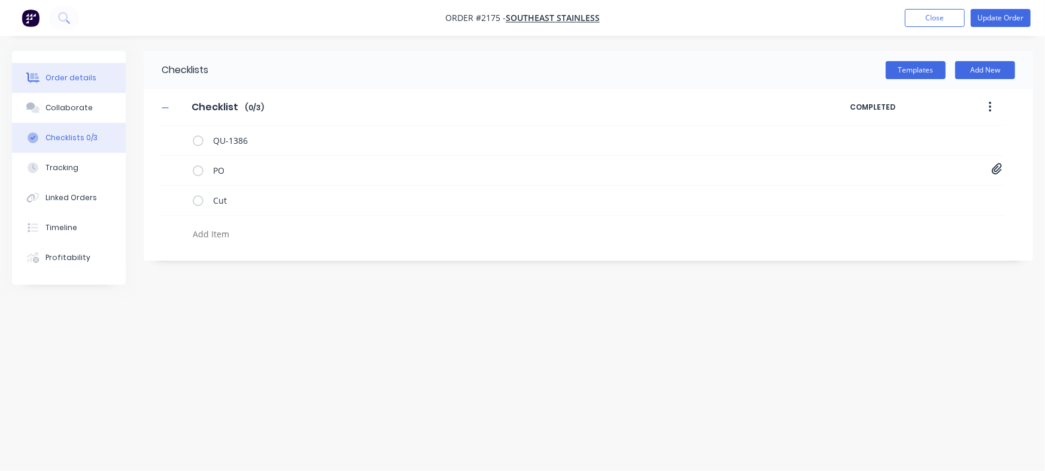
type textarea "x"
click at [86, 72] on div "Order details" at bounding box center [71, 77] width 51 height 11
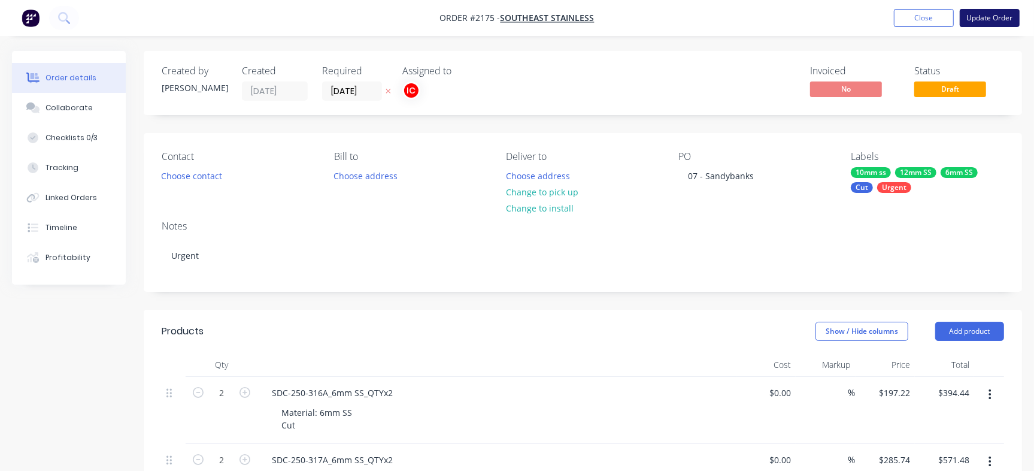
click at [978, 19] on button "Update Order" at bounding box center [990, 18] width 60 height 18
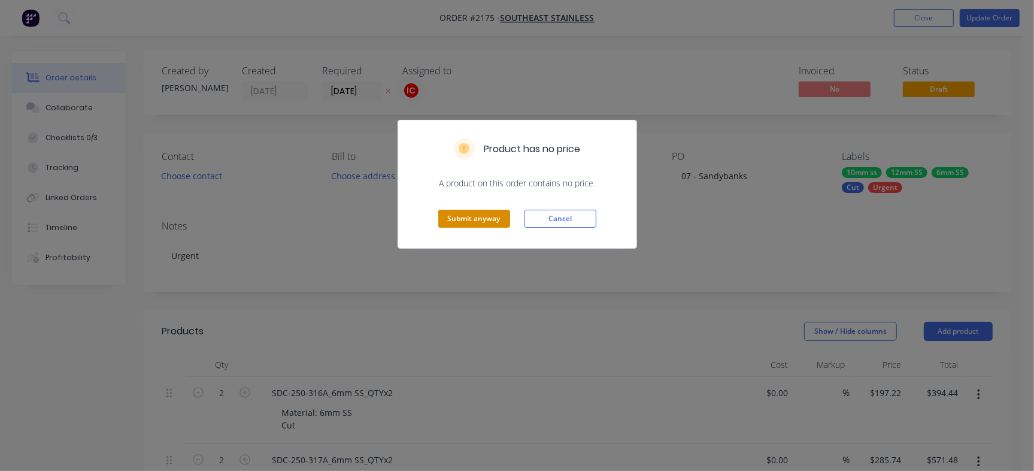
click at [467, 220] on button "Submit anyway" at bounding box center [474, 219] width 72 height 18
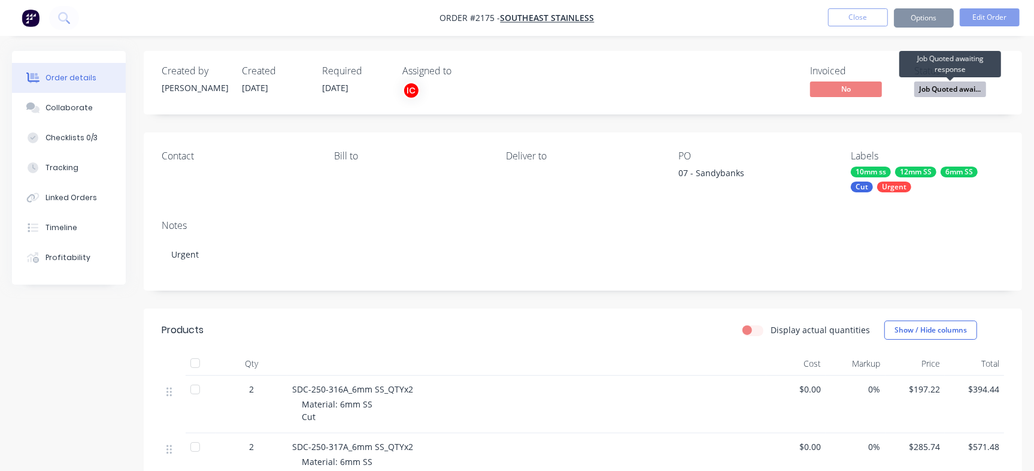
click at [958, 80] on div "Job Quoted awaiting response" at bounding box center [950, 64] width 102 height 34
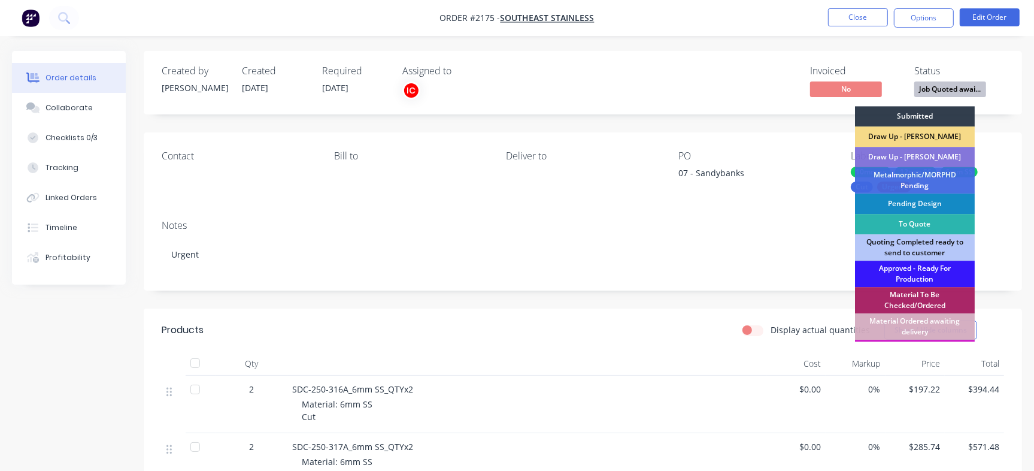
click at [959, 94] on span "Job Quoted awai..." at bounding box center [950, 88] width 72 height 15
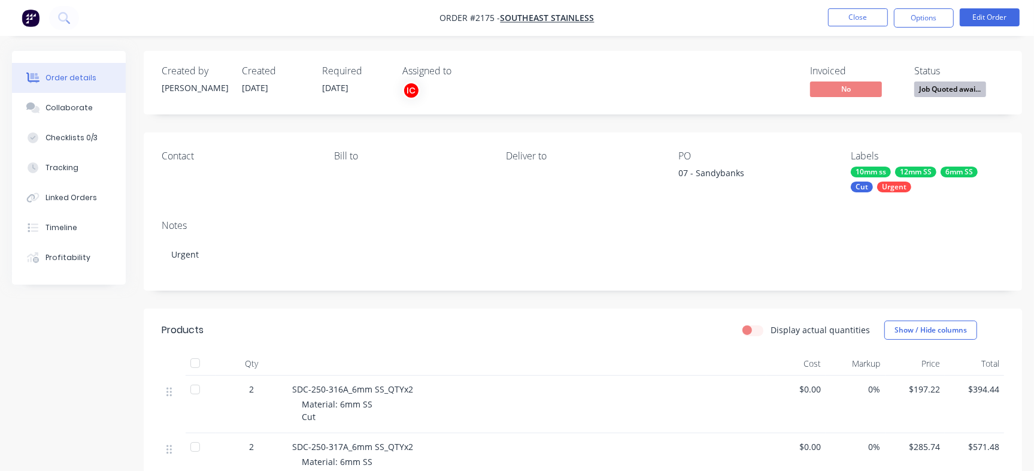
click at [949, 83] on span "Job Quoted awai..." at bounding box center [950, 88] width 72 height 15
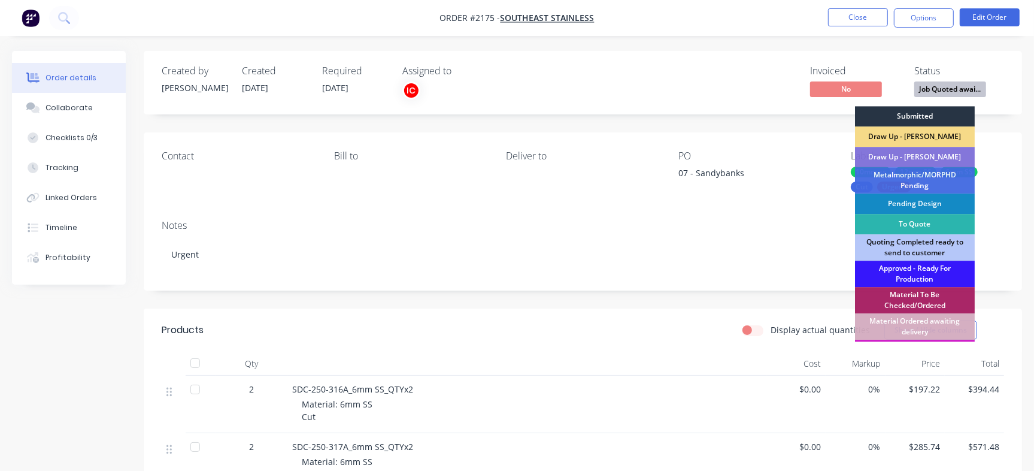
click at [934, 123] on div "Submitted" at bounding box center [915, 116] width 120 height 20
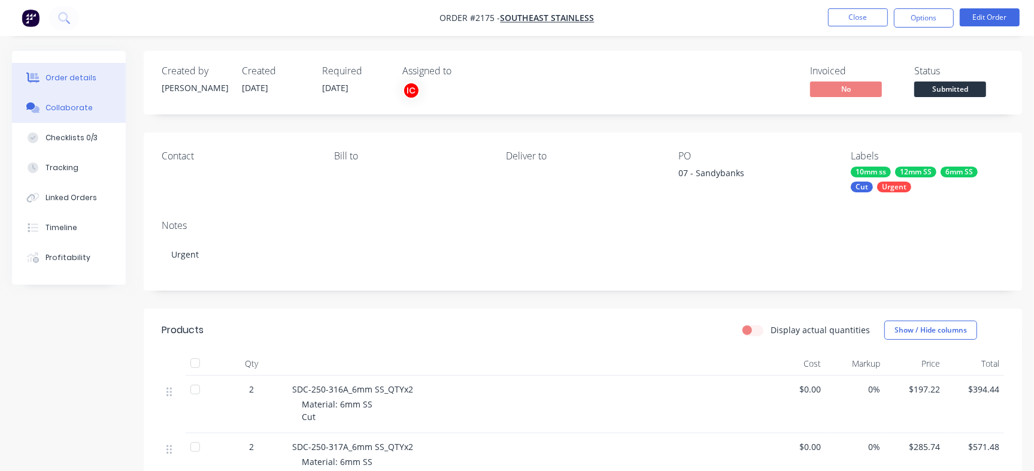
click at [80, 104] on div "Collaborate" at bounding box center [69, 107] width 47 height 11
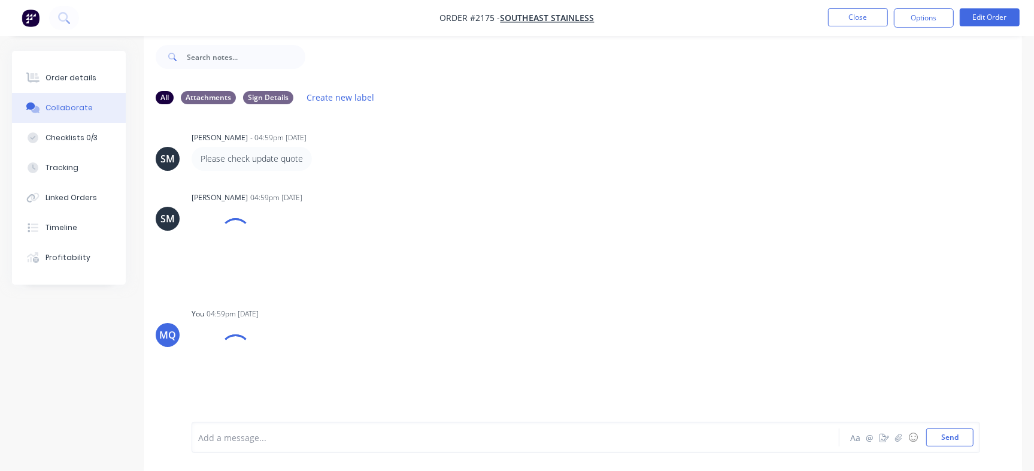
scroll to position [838, 0]
drag, startPoint x: 1010, startPoint y: 338, endPoint x: 965, endPoint y: 381, distance: 61.8
click at [990, 380] on div "MQ You 04:59pm [DATE] ML3962.PNG Labels Download Delete" at bounding box center [583, 359] width 878 height 108
click at [399, 435] on div at bounding box center [489, 437] width 581 height 13
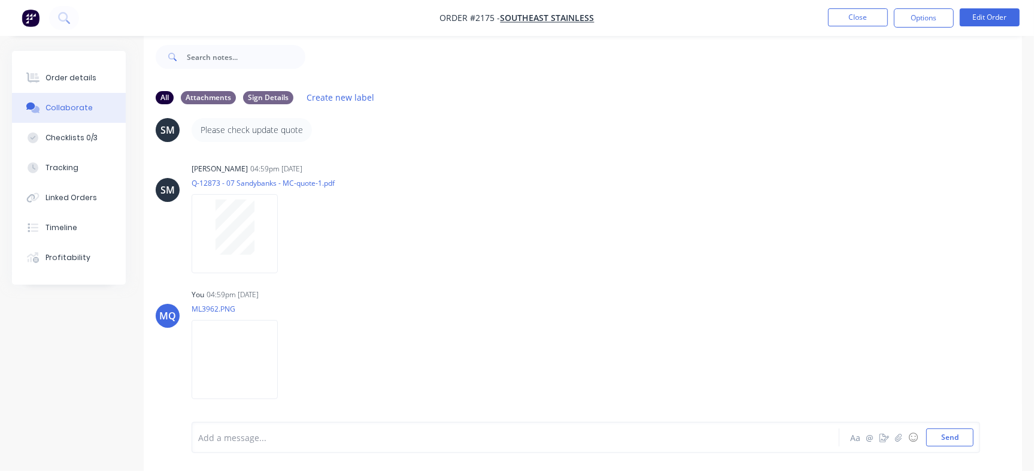
scroll to position [947, 0]
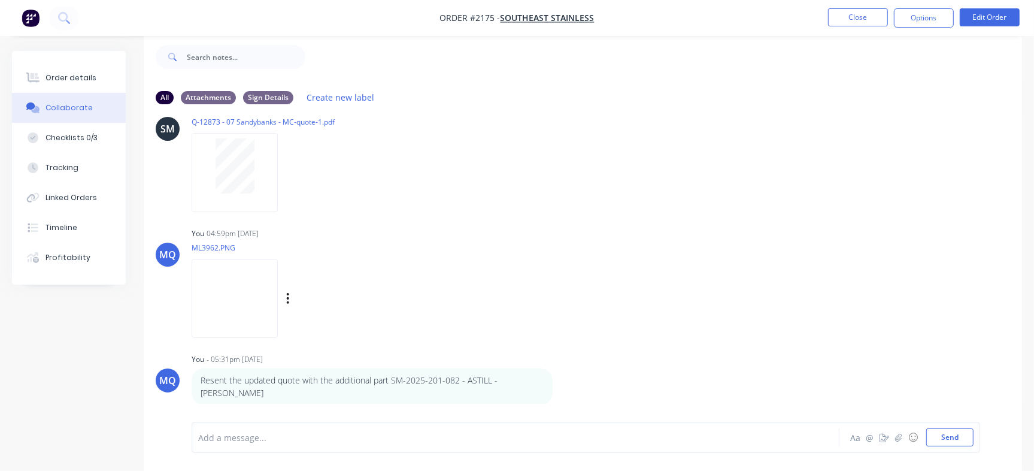
drag, startPoint x: 314, startPoint y: 296, endPoint x: 299, endPoint y: 299, distance: 15.8
click at [314, 297] on div "Labels Download Delete" at bounding box center [302, 298] width 220 height 90
click at [278, 298] on img at bounding box center [235, 298] width 86 height 78
click at [86, 73] on div "Order details" at bounding box center [71, 77] width 51 height 11
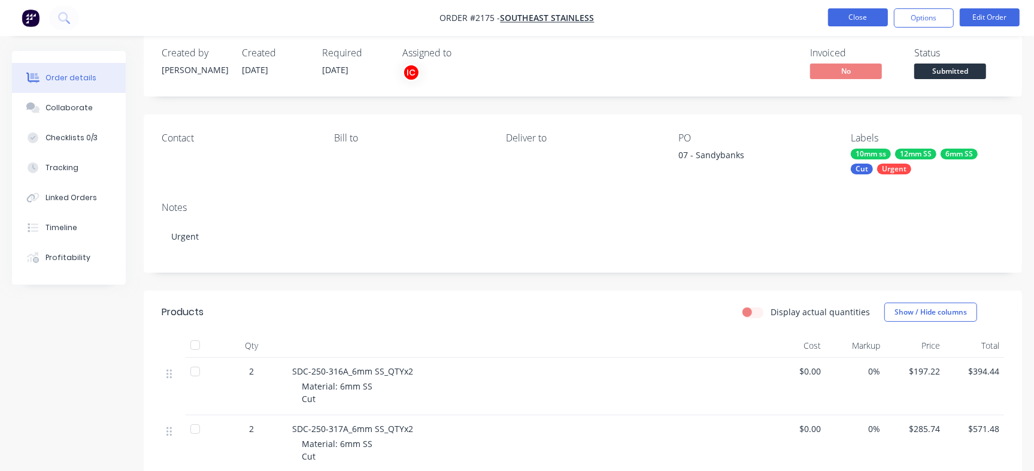
click at [866, 20] on button "Close" at bounding box center [858, 17] width 60 height 18
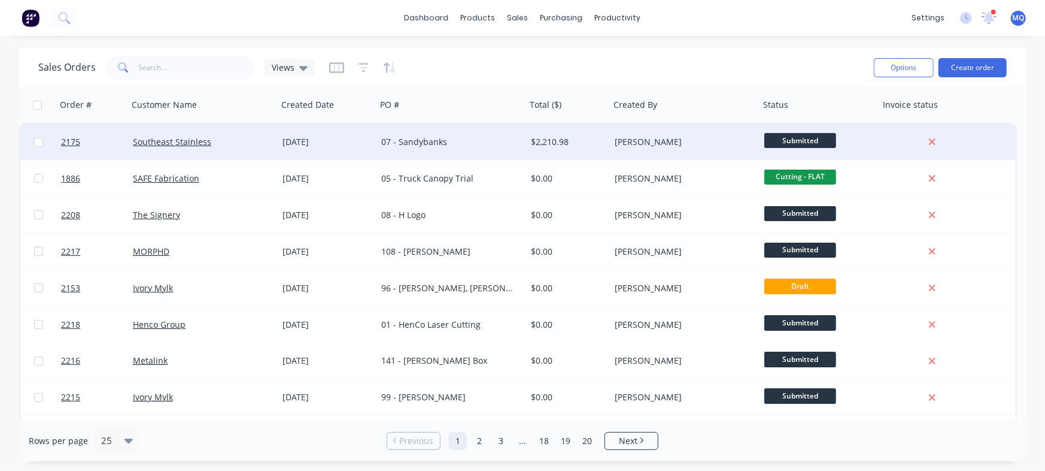
click at [466, 143] on div "07 - Sandybanks" at bounding box center [447, 142] width 133 height 12
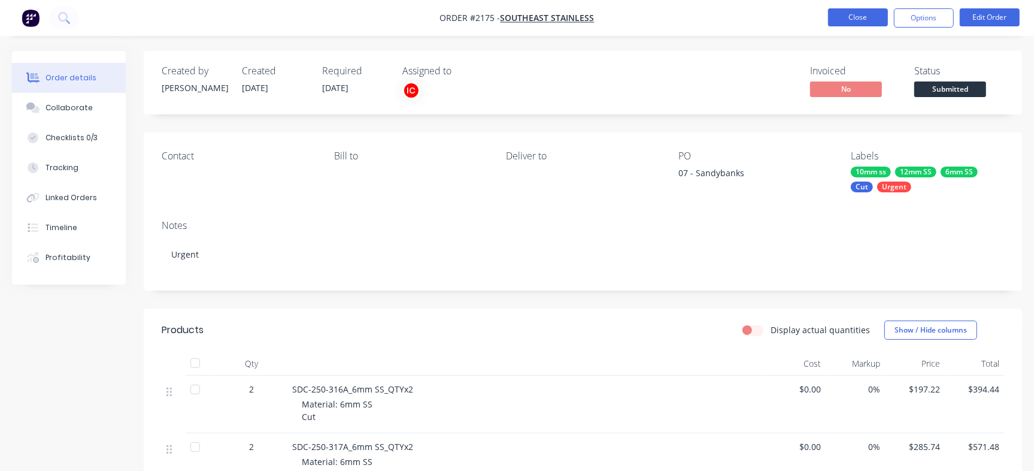
click at [856, 19] on button "Close" at bounding box center [858, 17] width 60 height 18
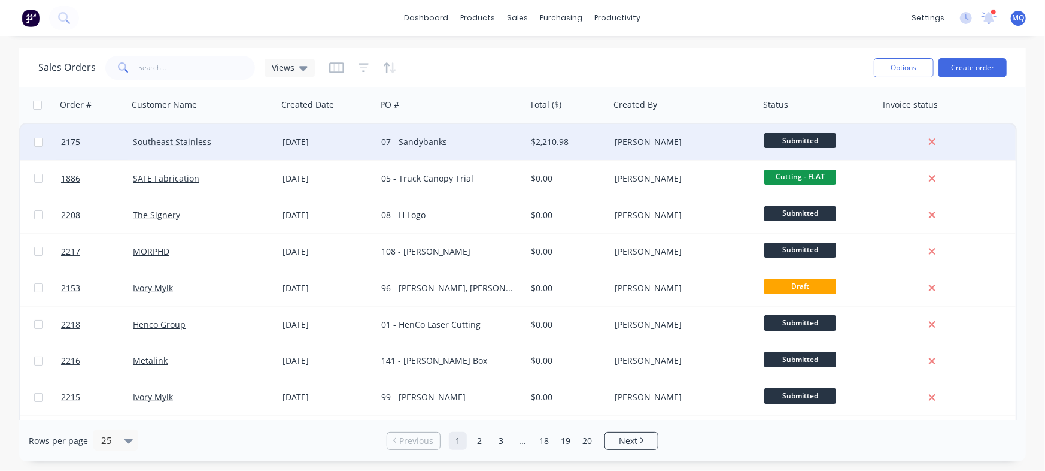
click at [533, 144] on div "$2,210.98" at bounding box center [566, 142] width 71 height 12
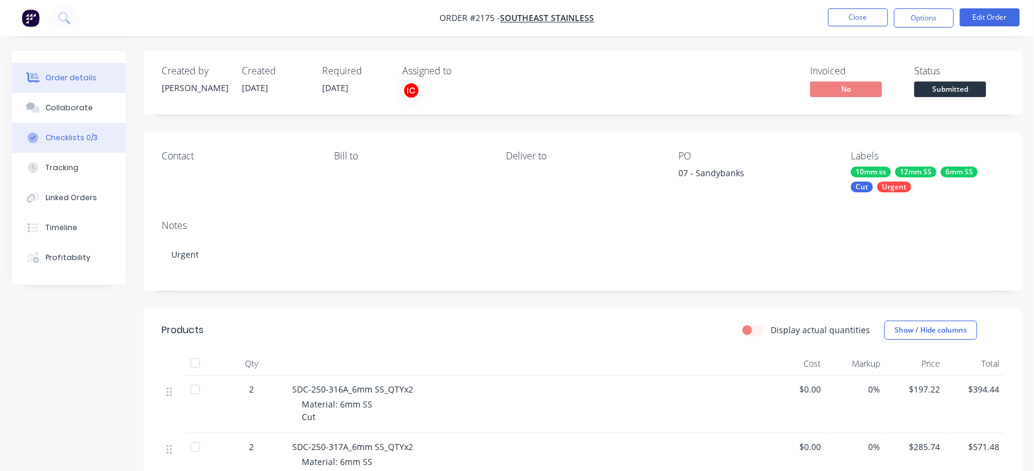
click at [98, 127] on button "Checklists 0/3" at bounding box center [69, 138] width 114 height 30
type textarea "x"
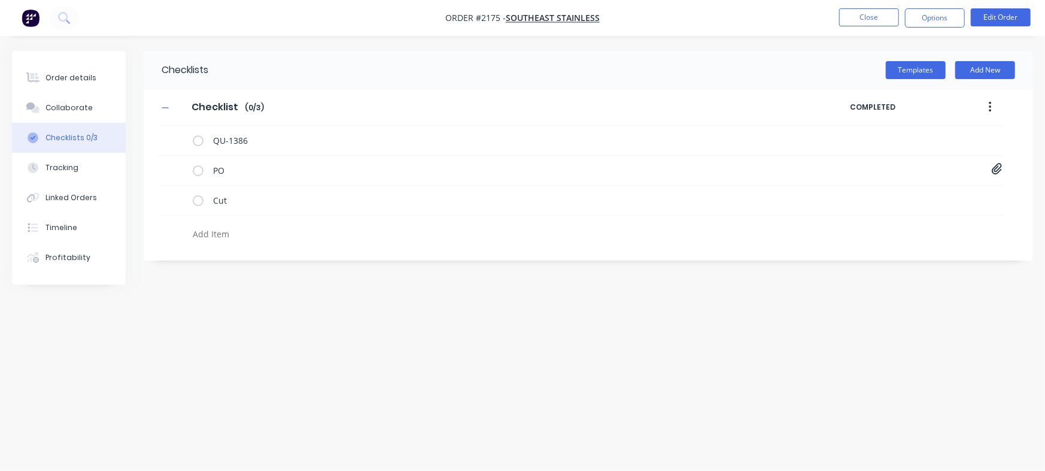
click at [94, 108] on button "Collaborate" at bounding box center [69, 108] width 114 height 30
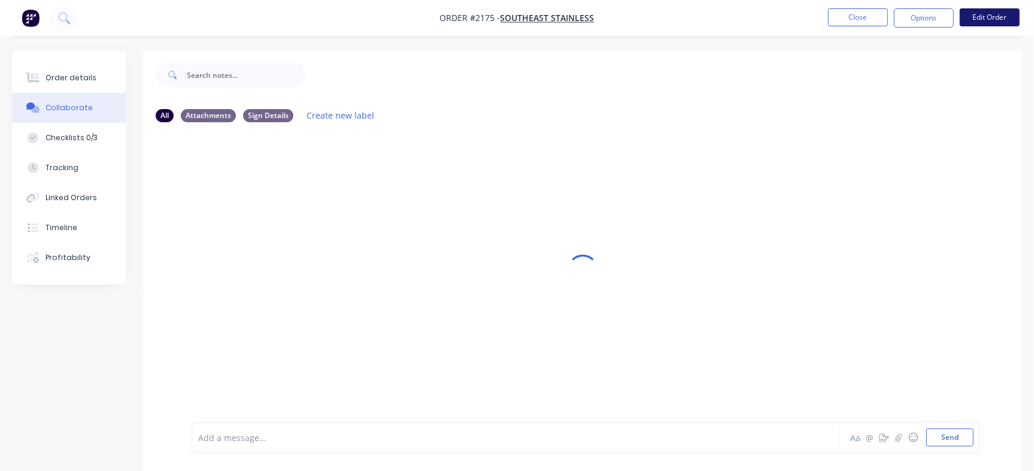
click at [982, 13] on button "Edit Order" at bounding box center [990, 17] width 60 height 18
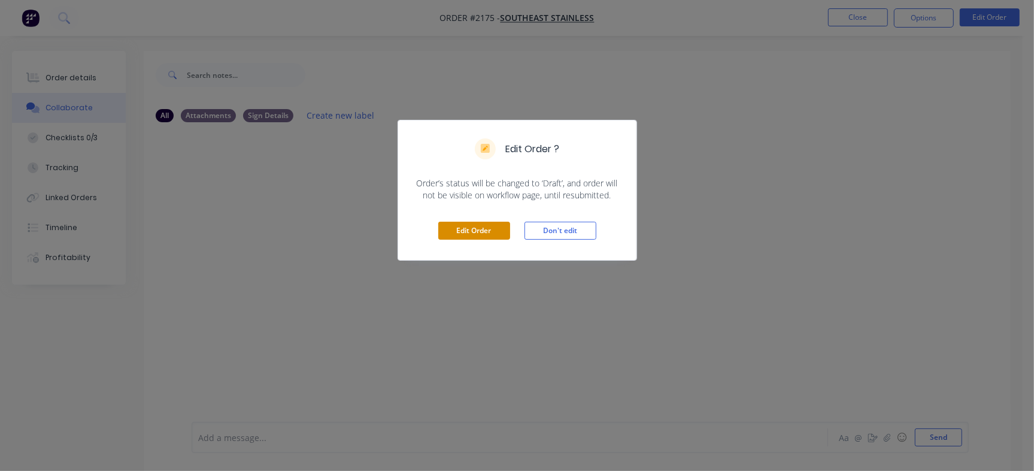
click at [478, 223] on button "Edit Order" at bounding box center [474, 231] width 72 height 18
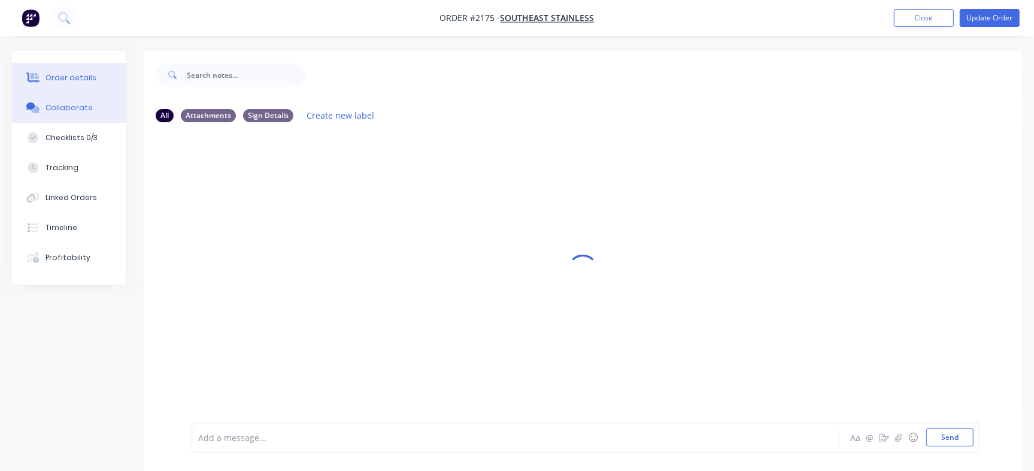
click at [78, 87] on button "Order details" at bounding box center [69, 78] width 114 height 30
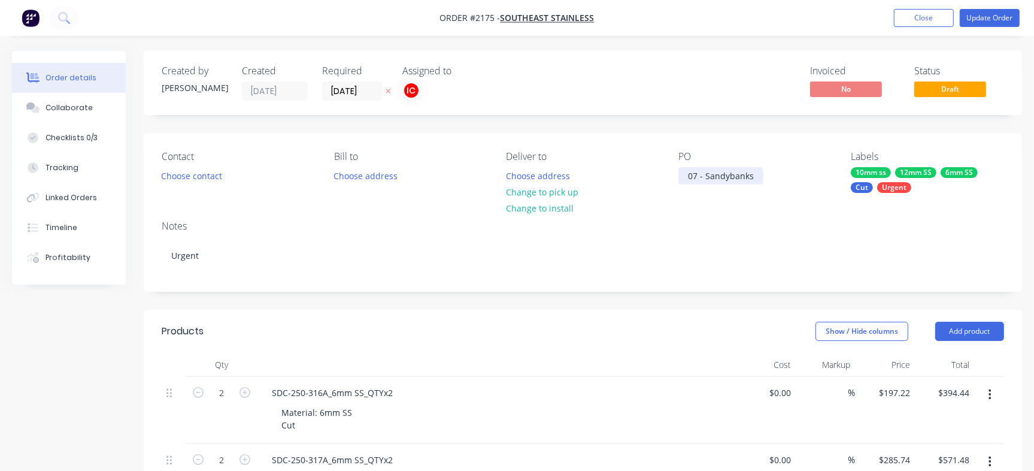
click at [705, 176] on div "07 - Sandybanks" at bounding box center [720, 175] width 85 height 17
paste div
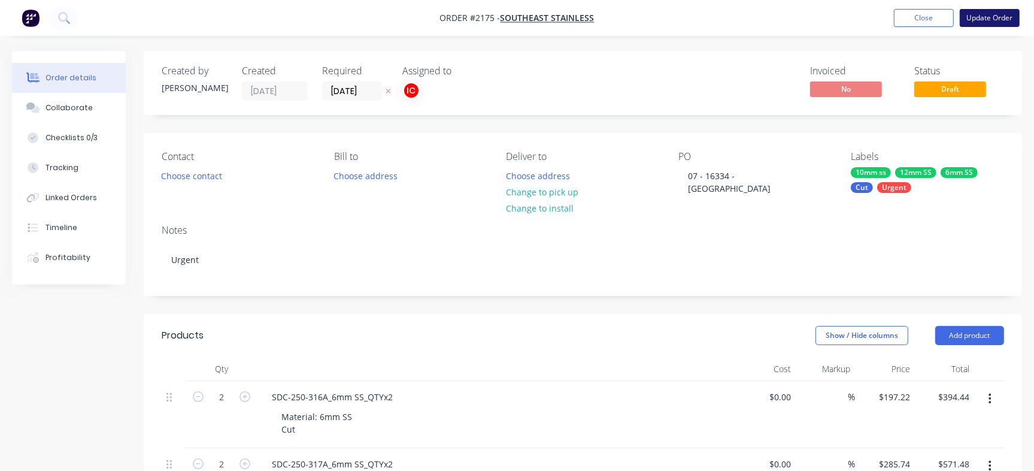
click at [1001, 16] on button "Update Order" at bounding box center [990, 18] width 60 height 18
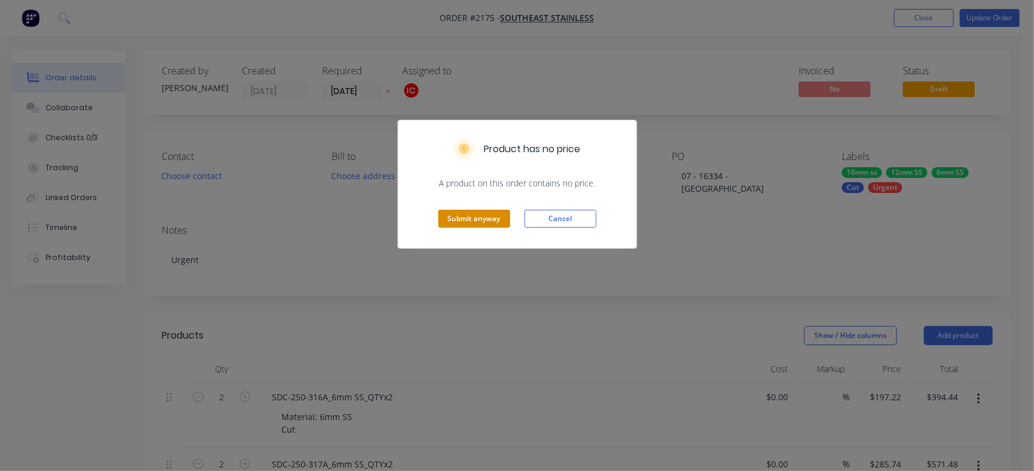
drag, startPoint x: 463, startPoint y: 208, endPoint x: 466, endPoint y: 215, distance: 7.8
click at [463, 208] on div "Submit anyway Cancel" at bounding box center [517, 218] width 238 height 59
click at [470, 224] on button "Submit anyway" at bounding box center [474, 219] width 72 height 18
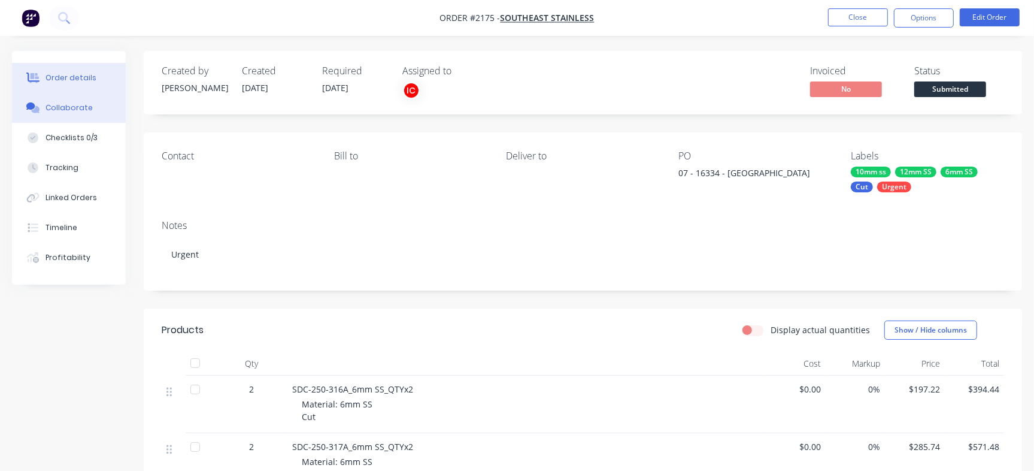
click at [79, 116] on button "Collaborate" at bounding box center [69, 108] width 114 height 30
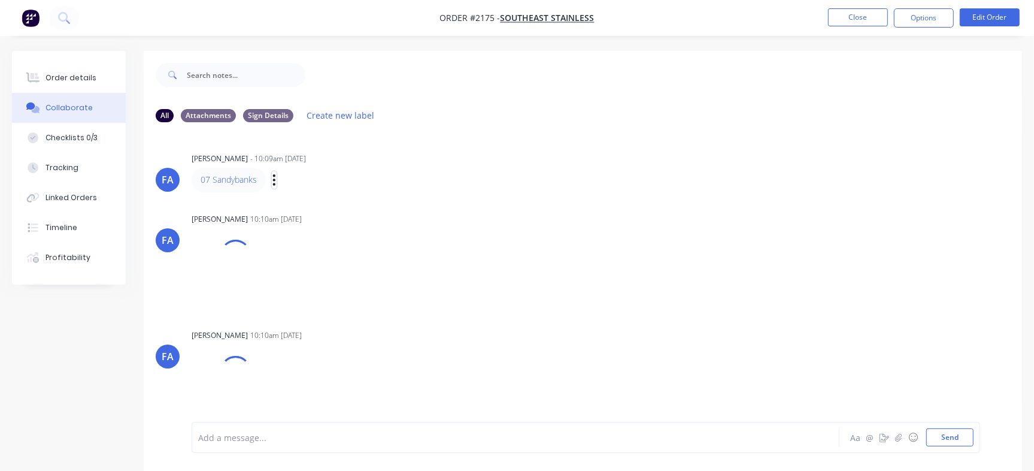
click at [274, 182] on icon "button" at bounding box center [274, 180] width 4 height 14
click at [305, 205] on button "Edit" at bounding box center [317, 202] width 75 height 20
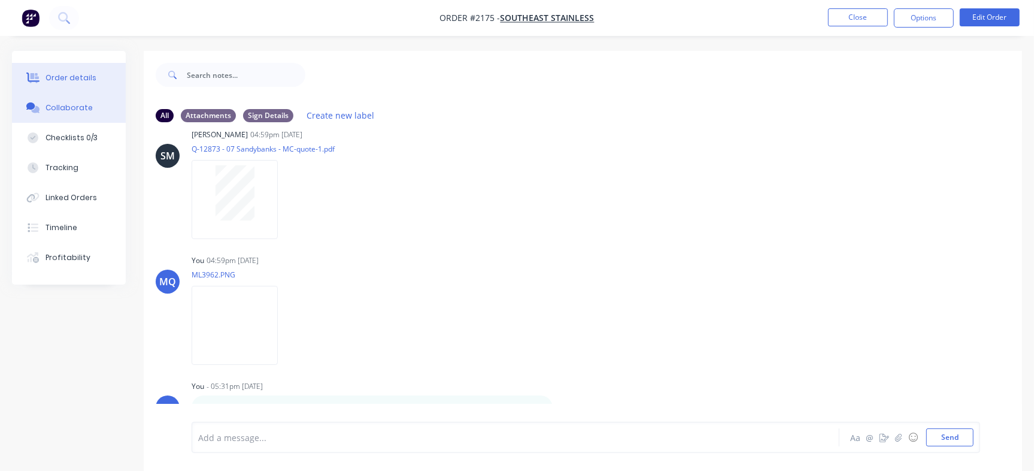
click at [64, 76] on div "Order details" at bounding box center [71, 77] width 51 height 11
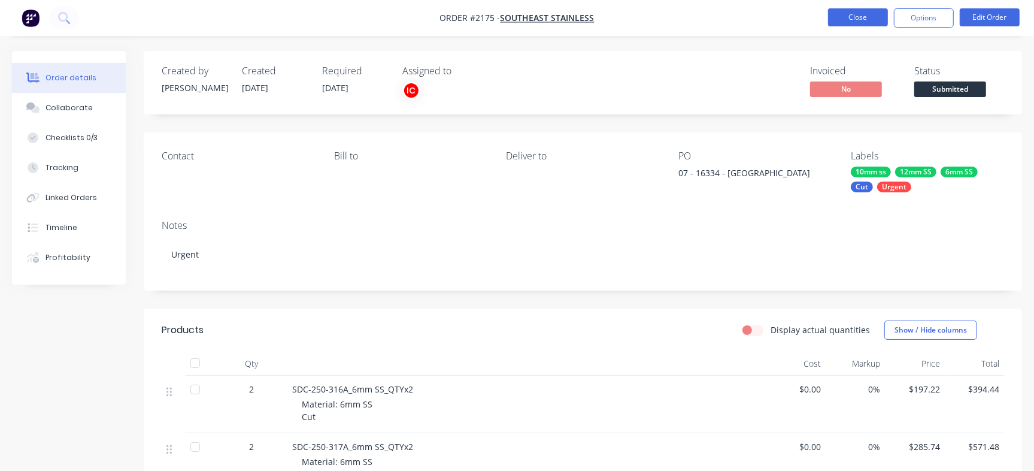
click at [856, 16] on button "Close" at bounding box center [858, 17] width 60 height 18
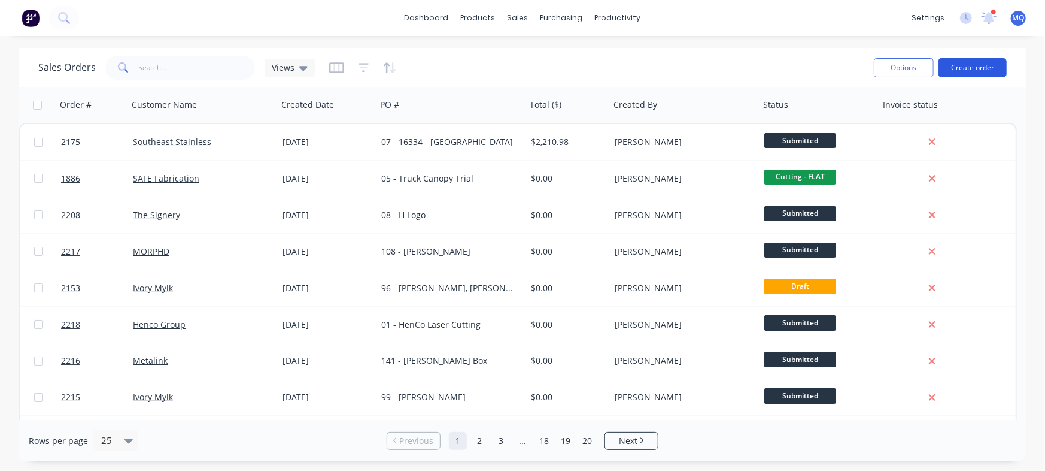
click at [974, 62] on button "Create order" at bounding box center [973, 67] width 68 height 19
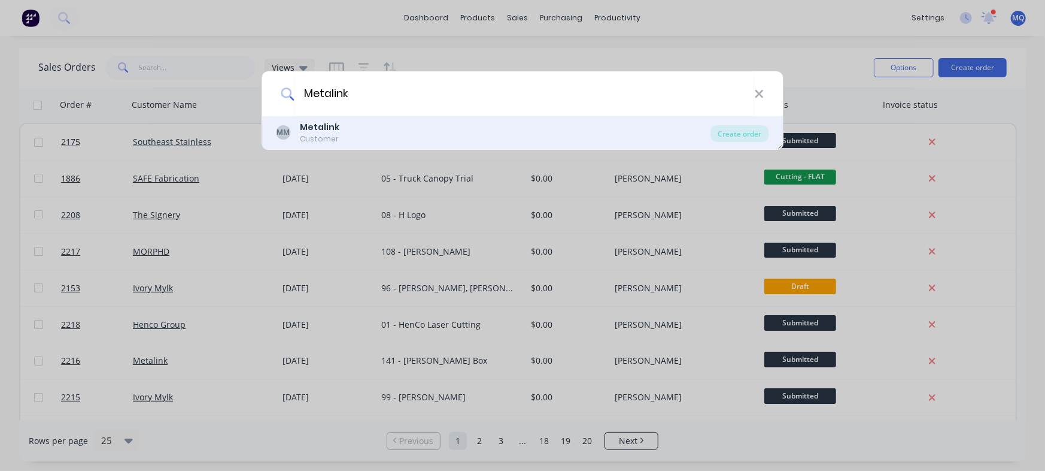
type input "Metalink"
click at [507, 126] on div "MM Metalink Customer" at bounding box center [494, 132] width 435 height 23
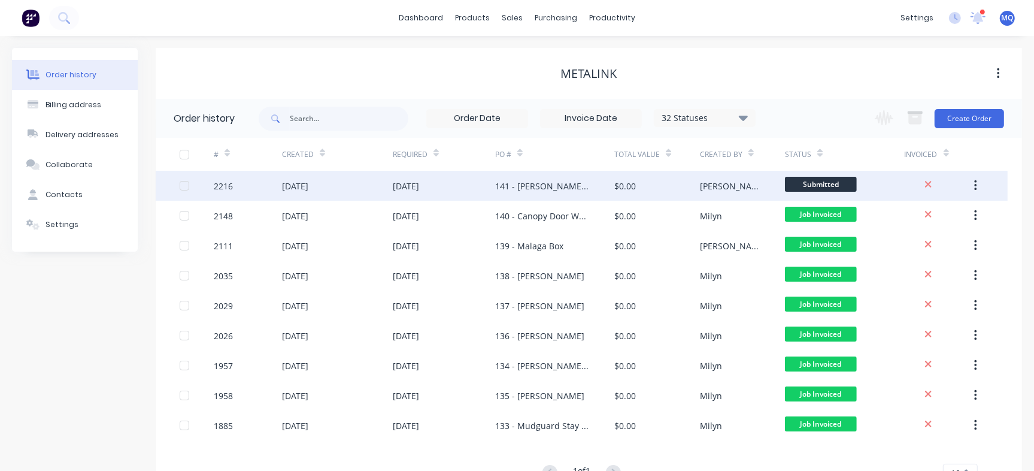
click at [574, 188] on div "141 - [PERSON_NAME] Box" at bounding box center [554, 186] width 119 height 30
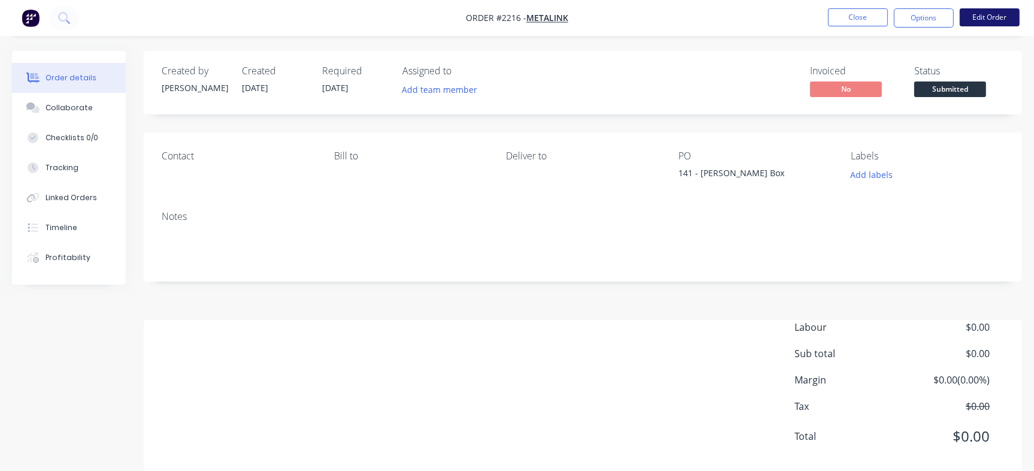
click at [998, 18] on button "Edit Order" at bounding box center [990, 17] width 60 height 18
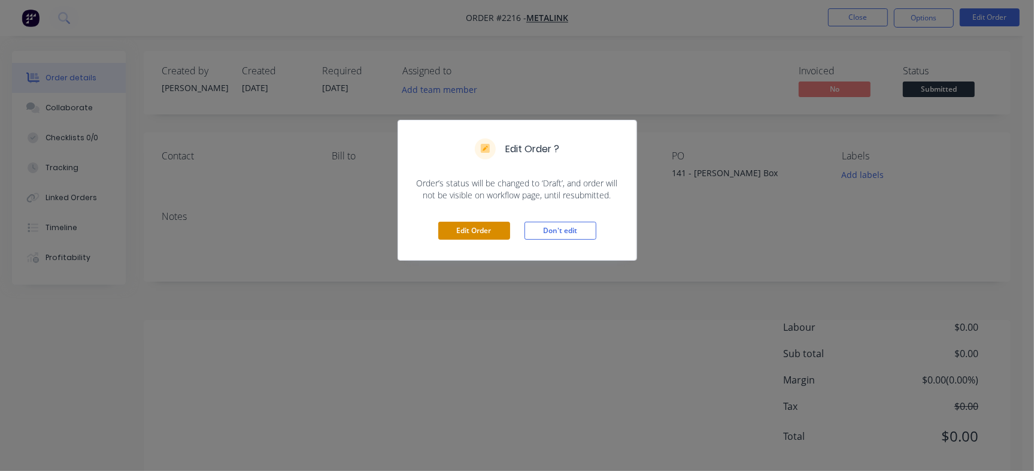
click at [447, 225] on button "Edit Order" at bounding box center [474, 231] width 72 height 18
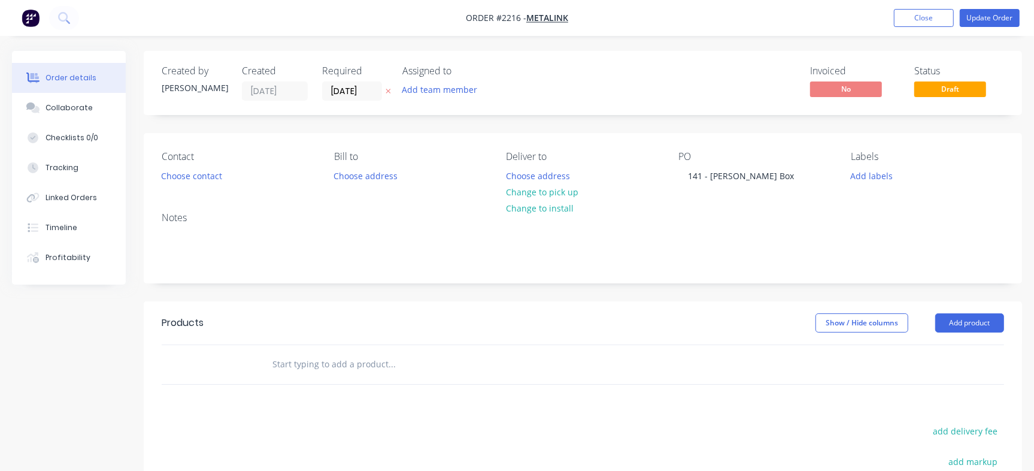
click at [350, 363] on input "text" at bounding box center [392, 364] width 240 height 24
paste input "can you plz cut 1 pair of ea dwg."
click at [277, 362] on input "can you plz cut 1 pair of ea dwg." at bounding box center [392, 364] width 240 height 24
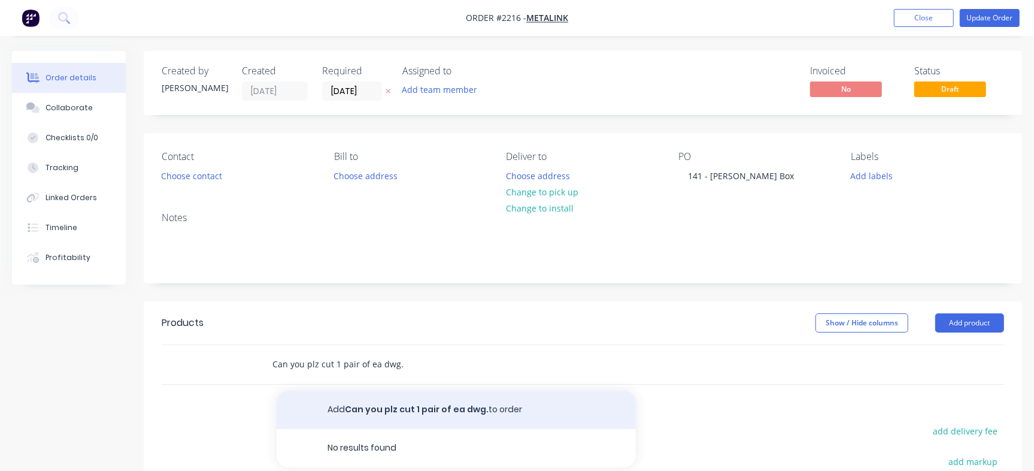
type input "Can you plz cut 1 pair of ea dwg."
click at [345, 410] on button "Add Can you plz cut 1 pair of ea dwg. to order" at bounding box center [456, 409] width 359 height 38
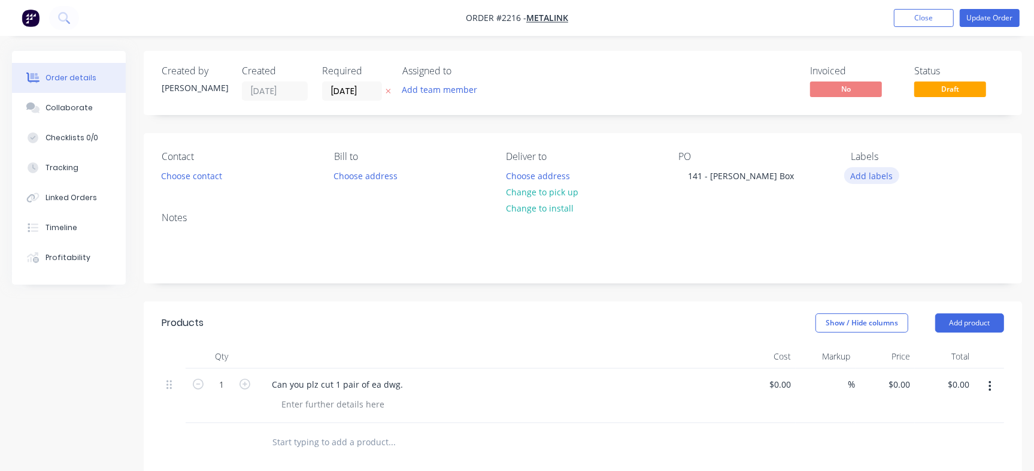
click at [879, 175] on button "Add labels" at bounding box center [871, 175] width 55 height 16
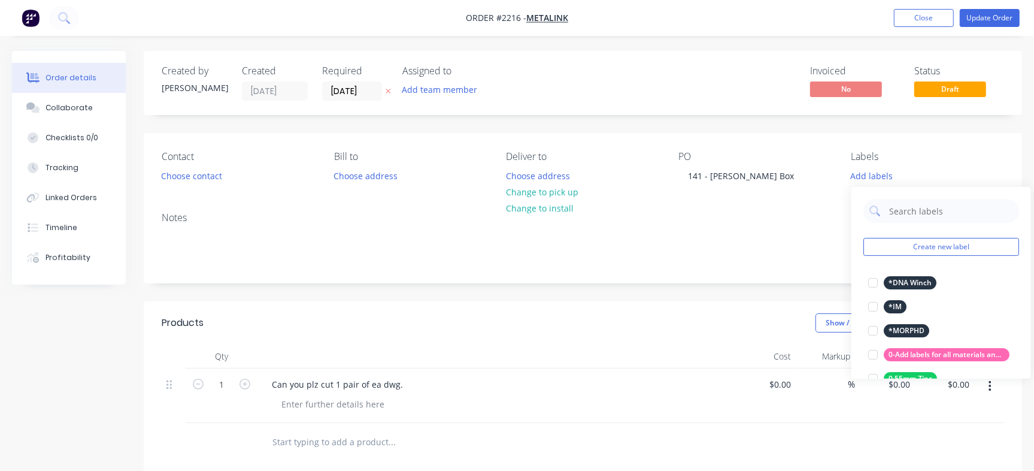
drag, startPoint x: 894, startPoint y: 213, endPoint x: 868, endPoint y: 199, distance: 29.5
click at [894, 213] on input "text" at bounding box center [950, 211] width 125 height 24
type input "Cut"
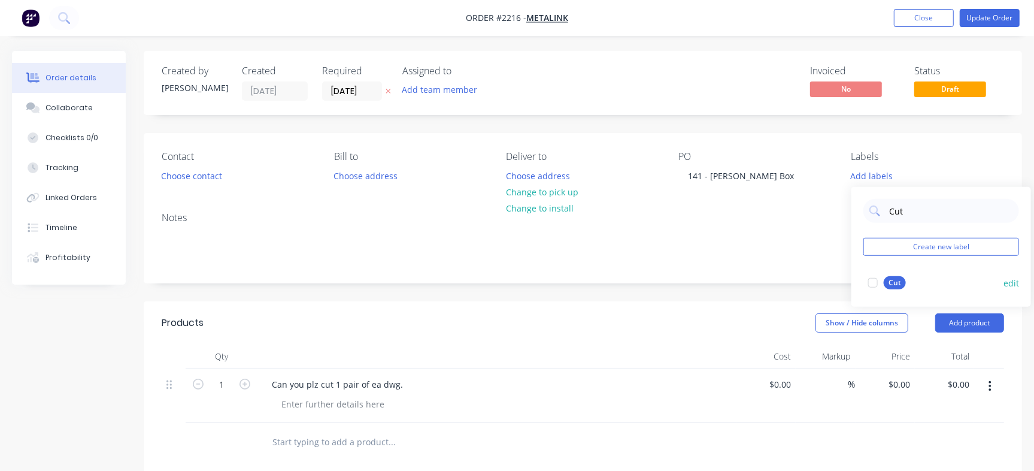
click at [869, 275] on div at bounding box center [873, 283] width 24 height 24
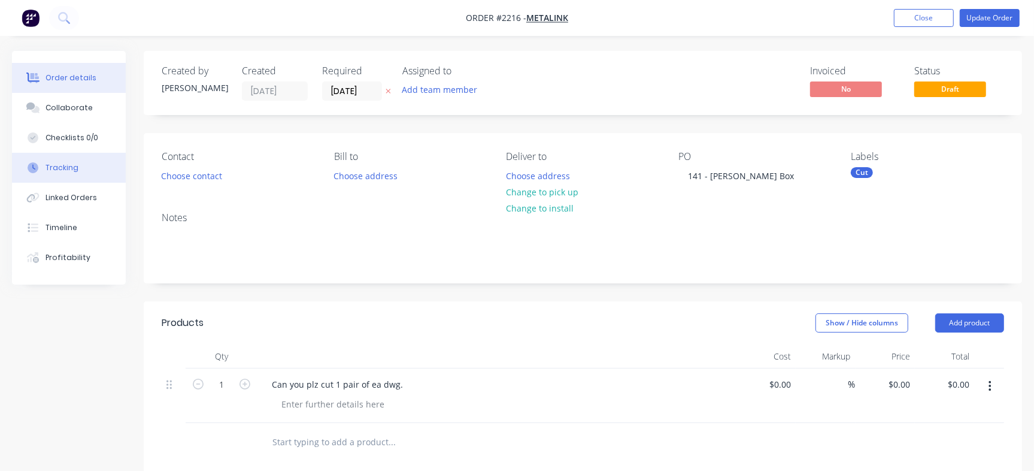
click at [87, 159] on button "Tracking" at bounding box center [69, 168] width 114 height 30
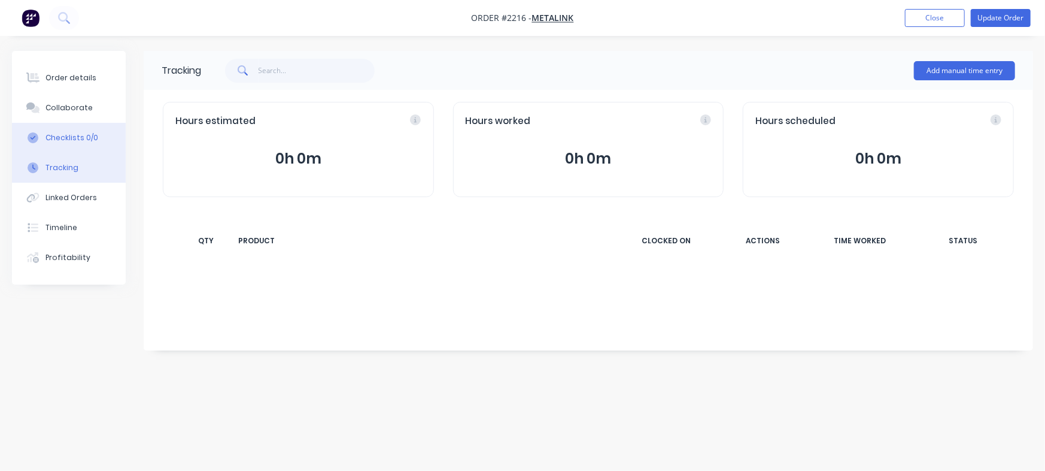
click at [97, 140] on button "Checklists 0/0" at bounding box center [69, 138] width 114 height 30
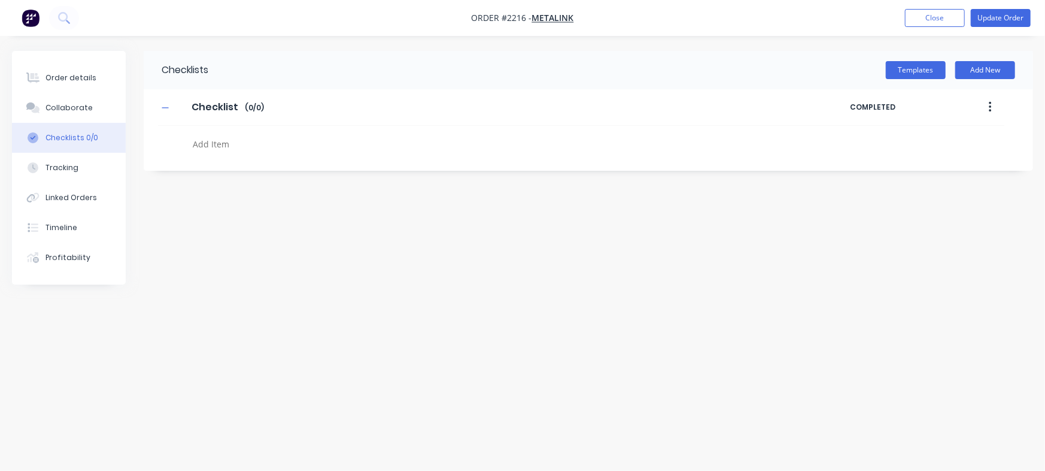
click at [256, 136] on textarea at bounding box center [460, 143] width 545 height 17
type textarea "x"
type textarea "C"
type textarea "x"
type textarea "Cu"
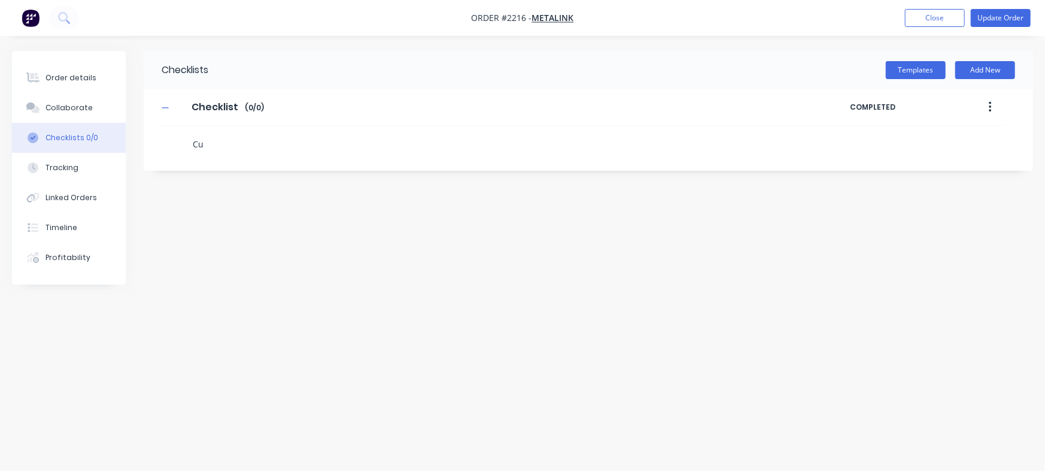
type textarea "x"
type textarea "Cut"
type textarea "x"
click at [93, 109] on button "Collaborate" at bounding box center [69, 108] width 114 height 30
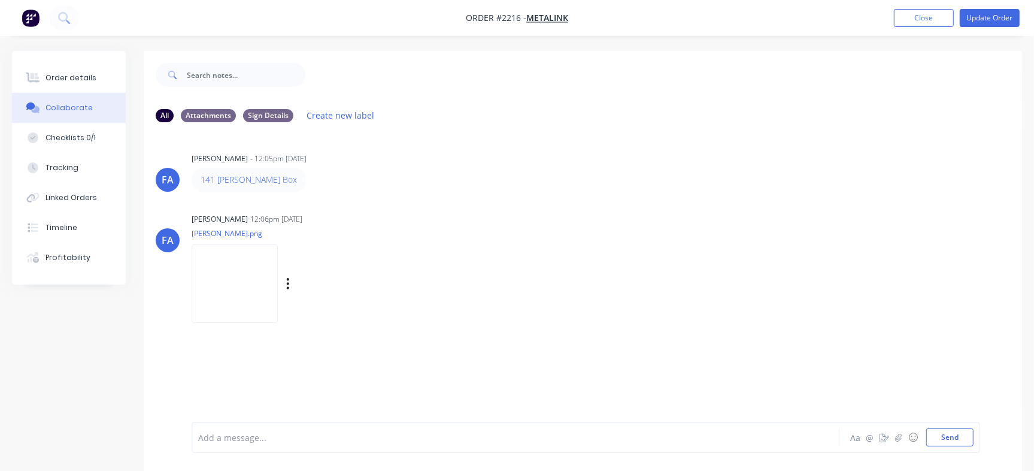
click at [275, 274] on img at bounding box center [235, 283] width 86 height 78
click at [253, 385] on div "[PERSON_NAME] [PERSON_NAME] - 12:05pm [DATE] 141 [PERSON_NAME] Box Labels Edit …" at bounding box center [583, 277] width 878 height 290
click at [53, 83] on button "Order details" at bounding box center [69, 78] width 114 height 30
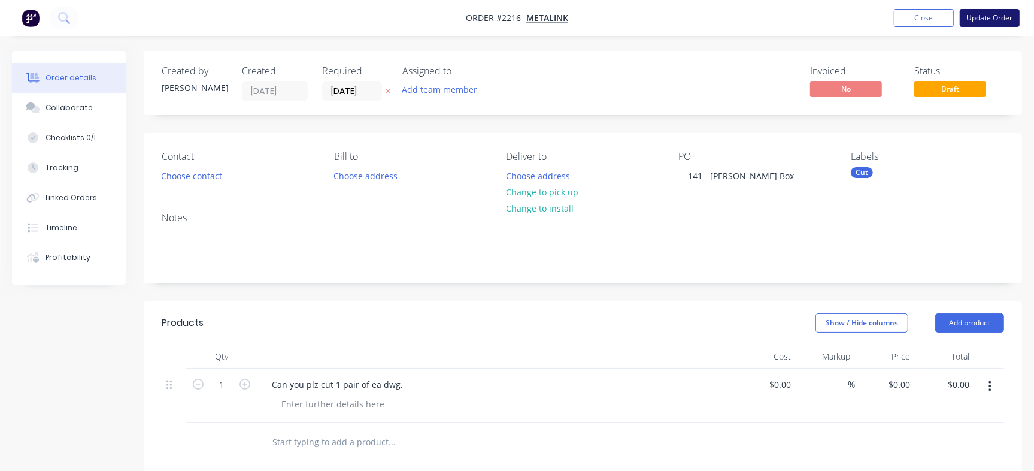
click at [1001, 10] on button "Update Order" at bounding box center [990, 18] width 60 height 18
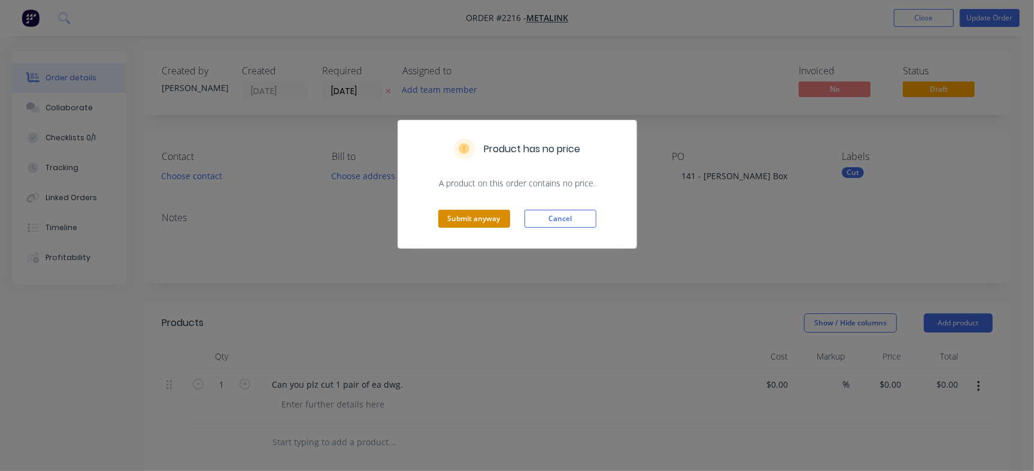
click at [447, 213] on button "Submit anyway" at bounding box center [474, 219] width 72 height 18
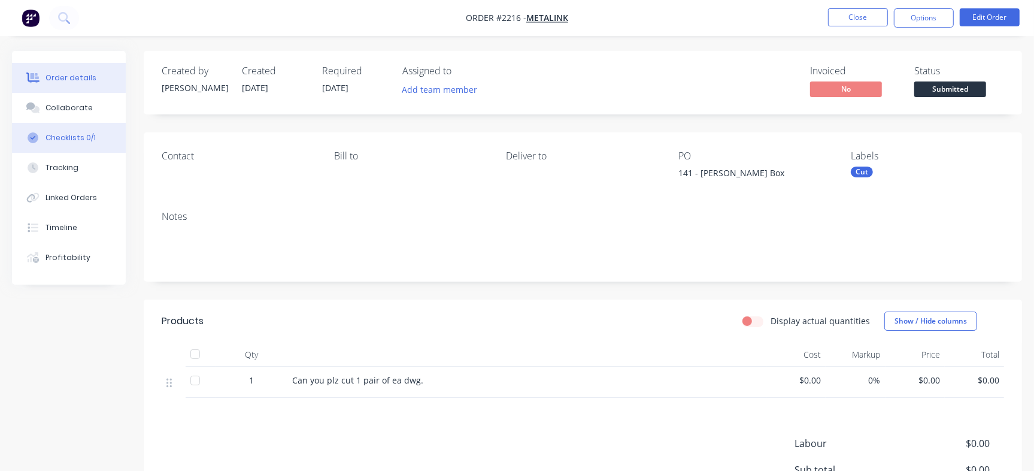
click at [82, 138] on div "Checklists 0/1" at bounding box center [71, 137] width 50 height 11
type textarea "x"
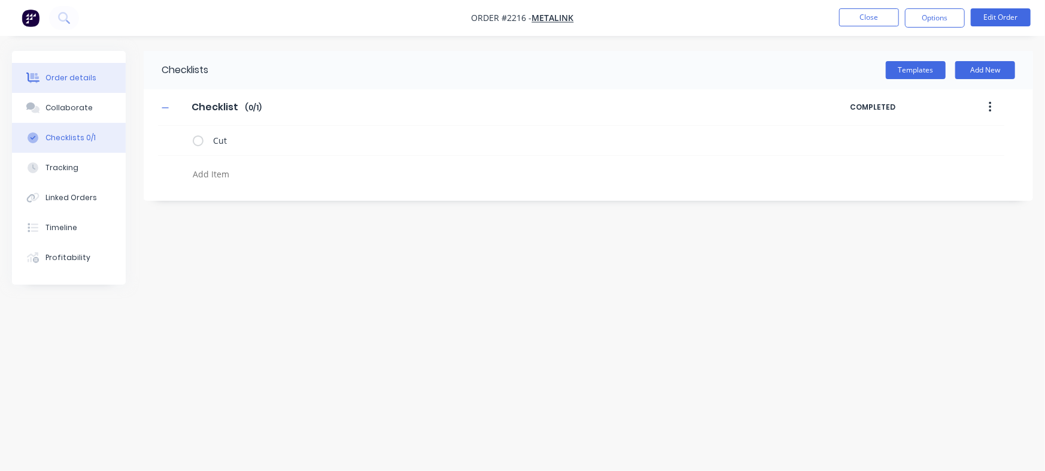
click at [81, 72] on div "Order details" at bounding box center [71, 77] width 51 height 11
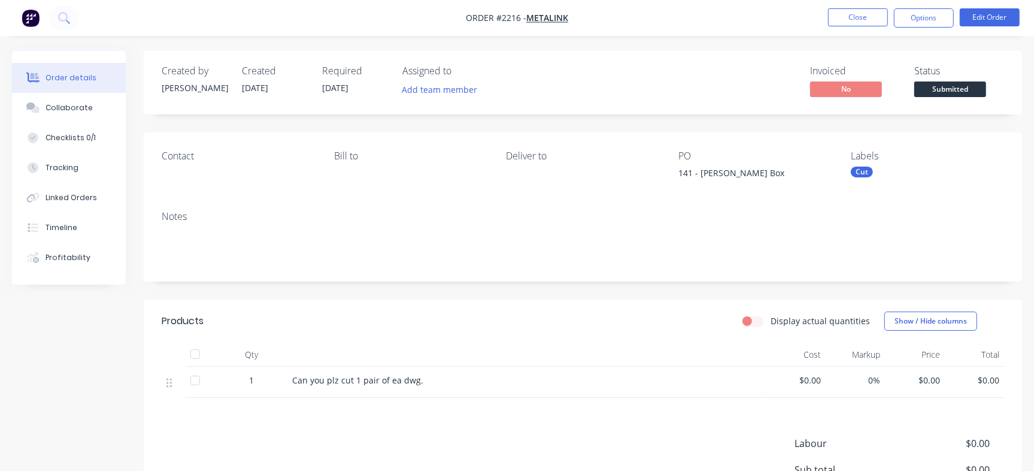
click at [854, 7] on nav "Order #2216 - Metalink Close Options Edit Order" at bounding box center [517, 18] width 1034 height 36
click at [854, 16] on button "Close" at bounding box center [858, 17] width 60 height 18
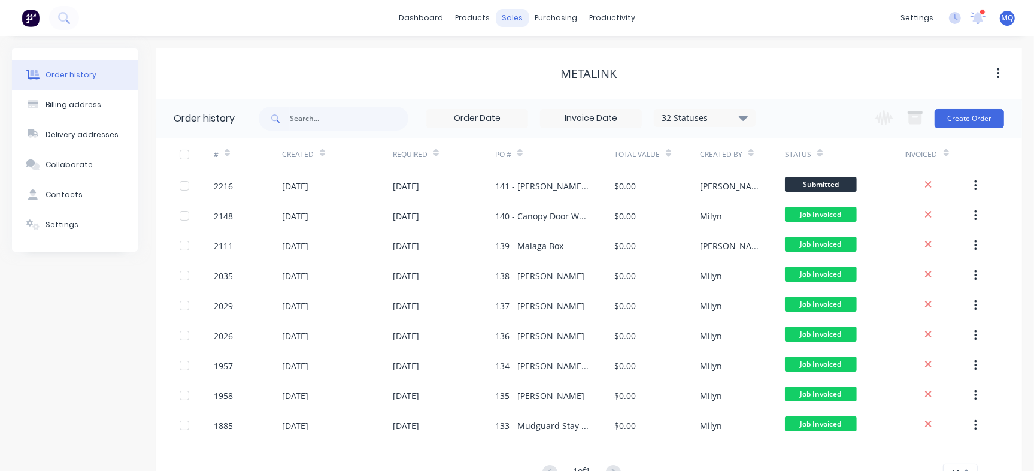
click at [517, 16] on div "sales" at bounding box center [512, 18] width 33 height 18
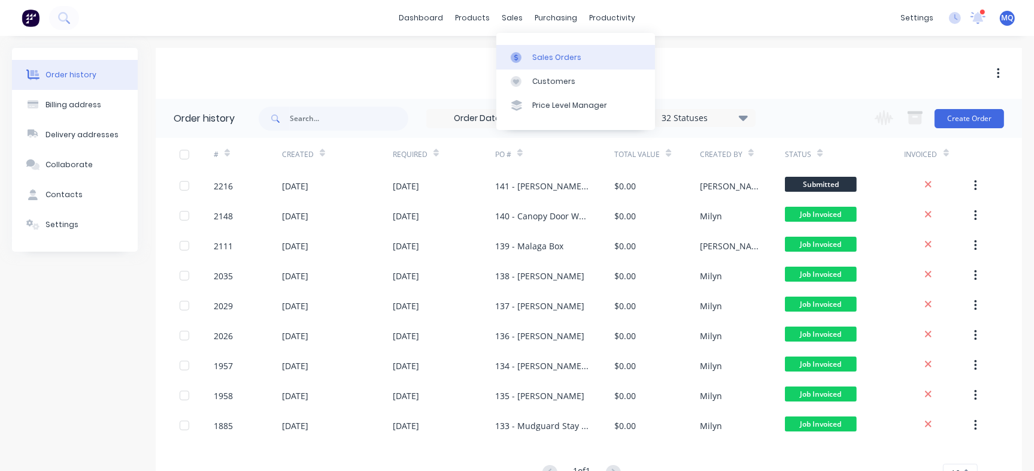
click at [525, 53] on div at bounding box center [520, 57] width 18 height 11
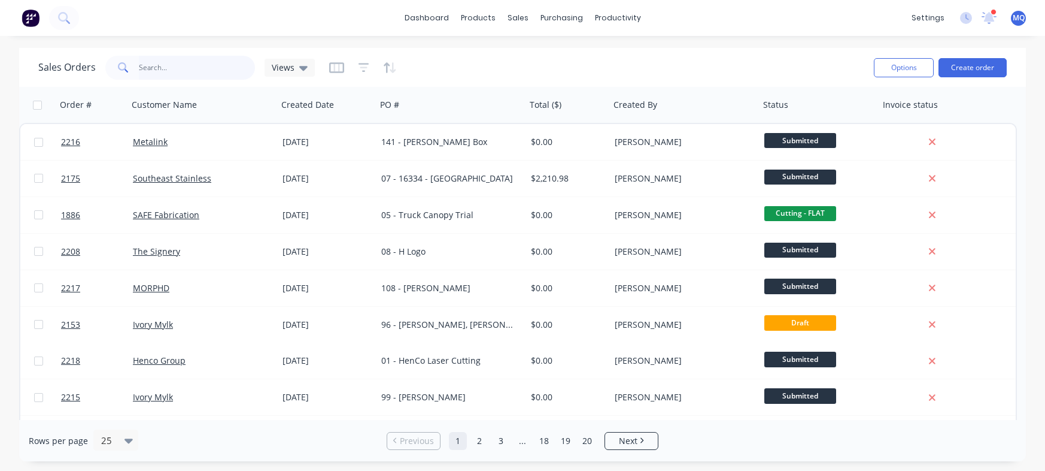
click at [187, 63] on input "text" at bounding box center [197, 68] width 117 height 24
type input "metalink"
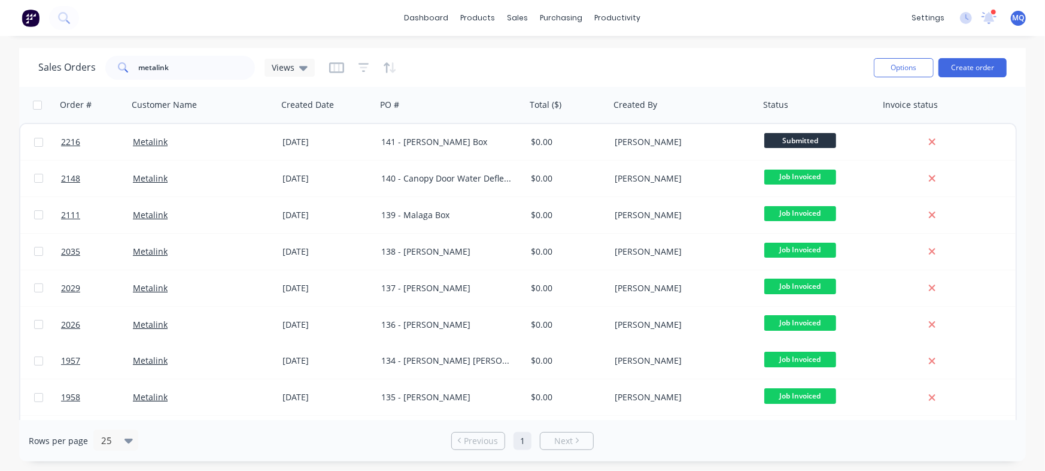
click at [1018, 277] on div "Order # Customer Name Created Date PO # Total ($) Created By Status Invoice sta…" at bounding box center [522, 253] width 1007 height 333
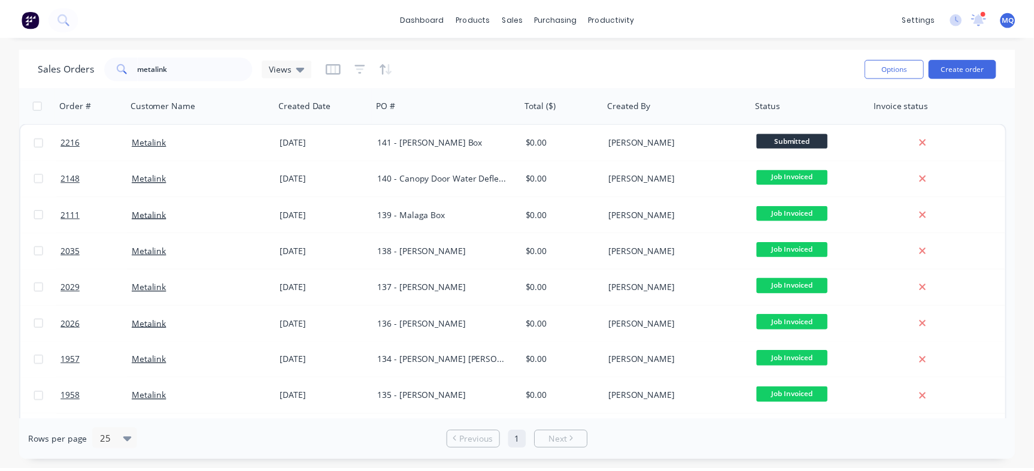
scroll to position [31, 0]
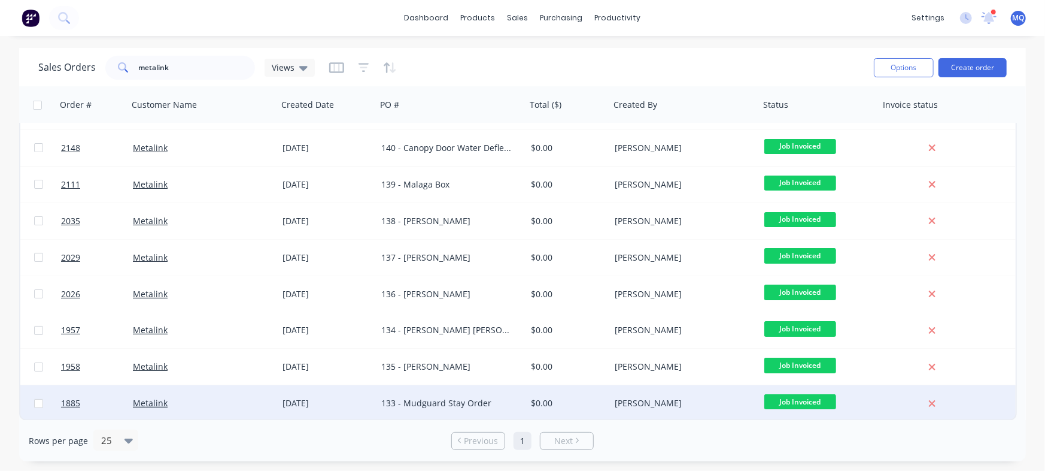
click at [390, 404] on div "133 - Mudguard Stay Order" at bounding box center [447, 403] width 133 height 12
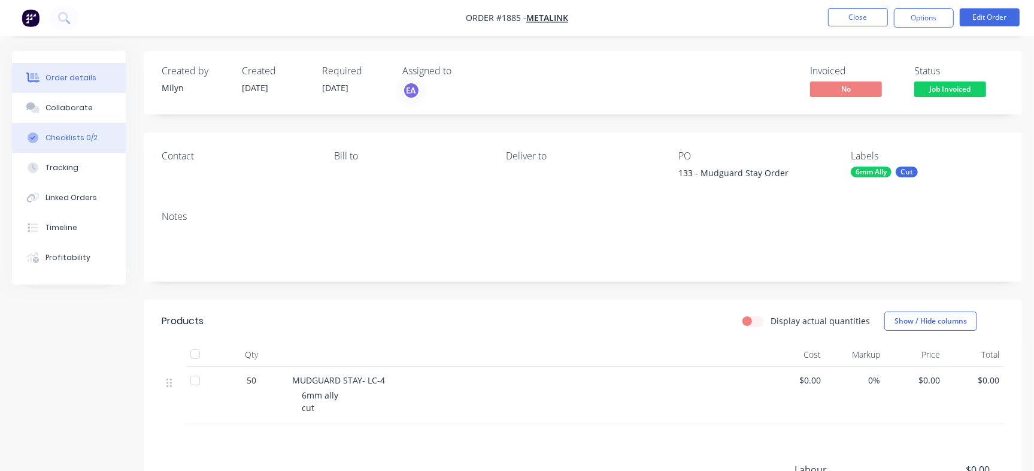
click at [83, 138] on div "Checklists 0/2" at bounding box center [72, 137] width 52 height 11
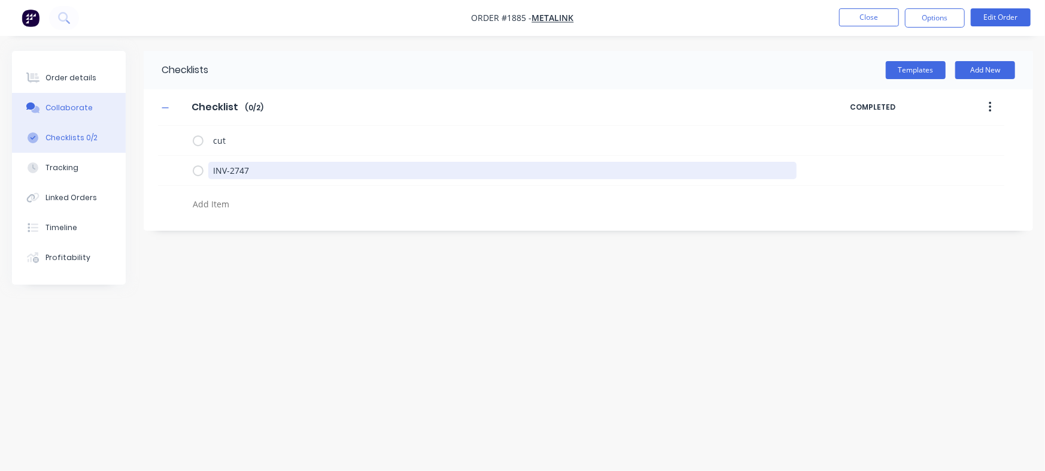
drag, startPoint x: 272, startPoint y: 174, endPoint x: 48, endPoint y: 111, distance: 233.0
click at [20, 117] on div "Order details Collaborate Checklists 0/2 Tracking Linked Orders Timeline Profit…" at bounding box center [522, 212] width 1045 height 323
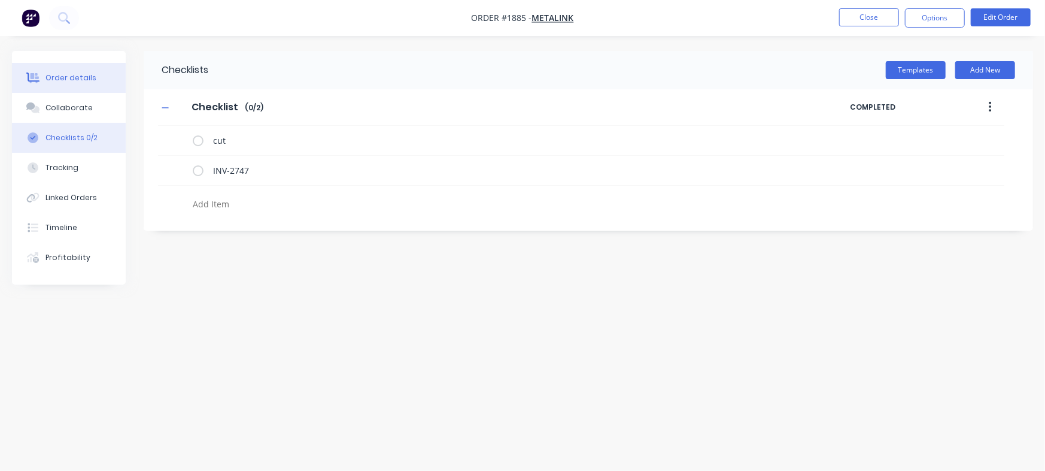
type textarea "x"
click at [77, 77] on div "Order details" at bounding box center [71, 77] width 51 height 11
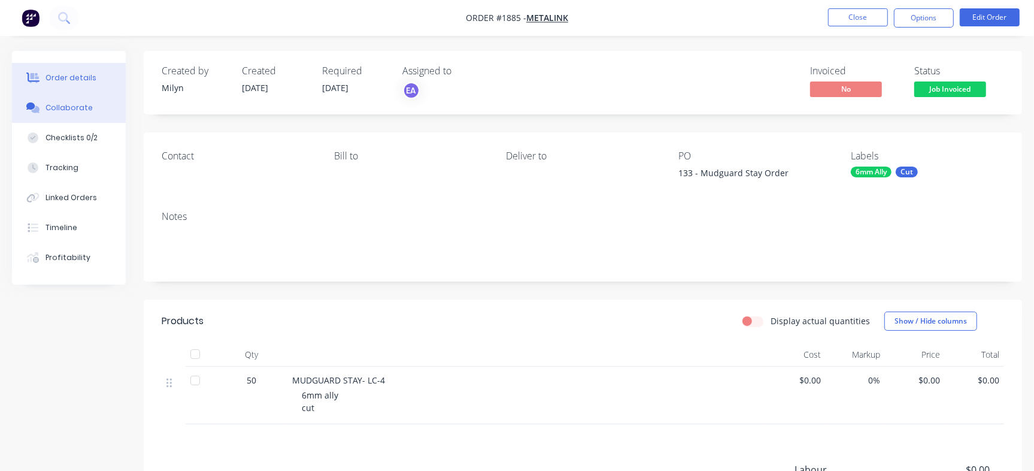
click at [59, 106] on div "Collaborate" at bounding box center [69, 107] width 47 height 11
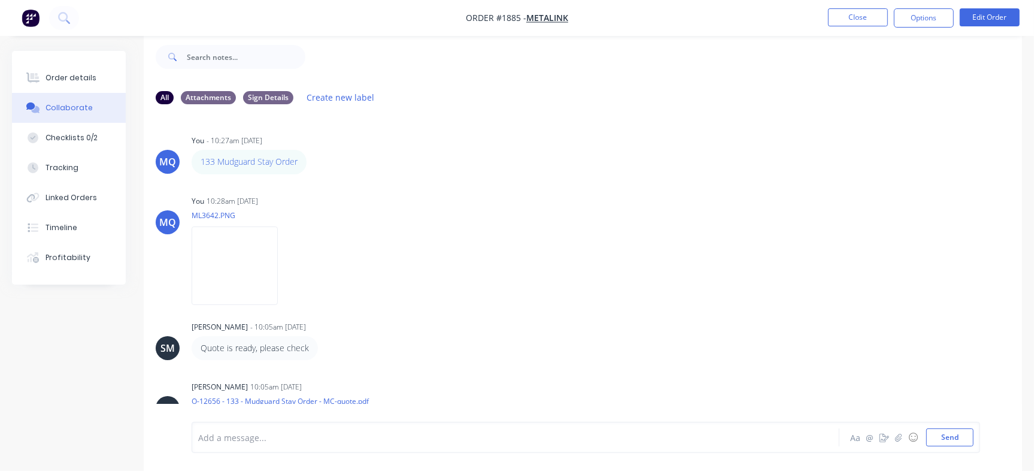
scroll to position [141, 0]
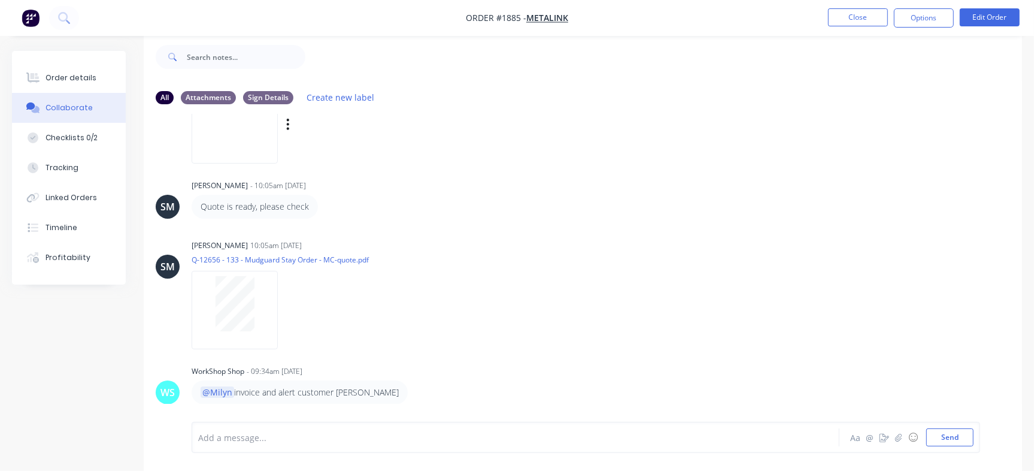
click at [240, 141] on img at bounding box center [235, 124] width 86 height 78
click at [57, 69] on button "Order details" at bounding box center [69, 78] width 114 height 30
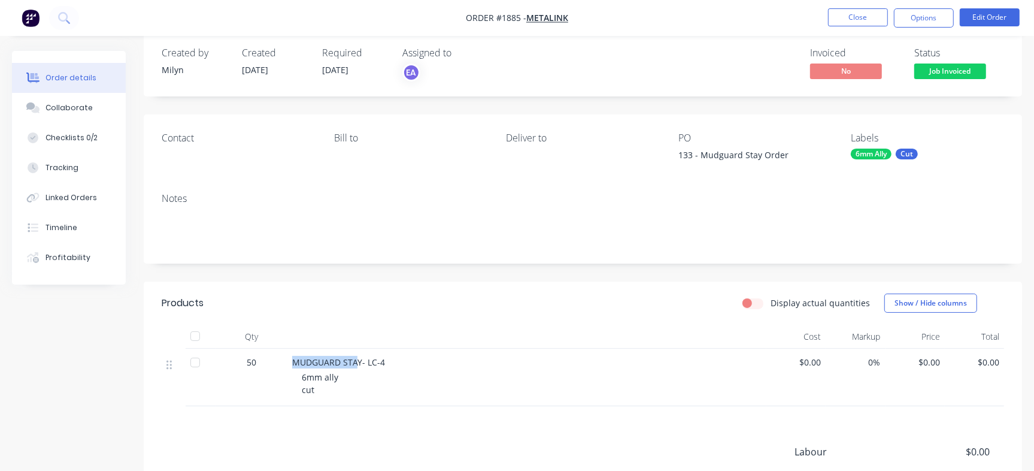
drag, startPoint x: 295, startPoint y: 362, endPoint x: 357, endPoint y: 356, distance: 62.0
click at [357, 356] on div "MUDGUARD STAY- LC-4" at bounding box center [526, 362] width 469 height 13
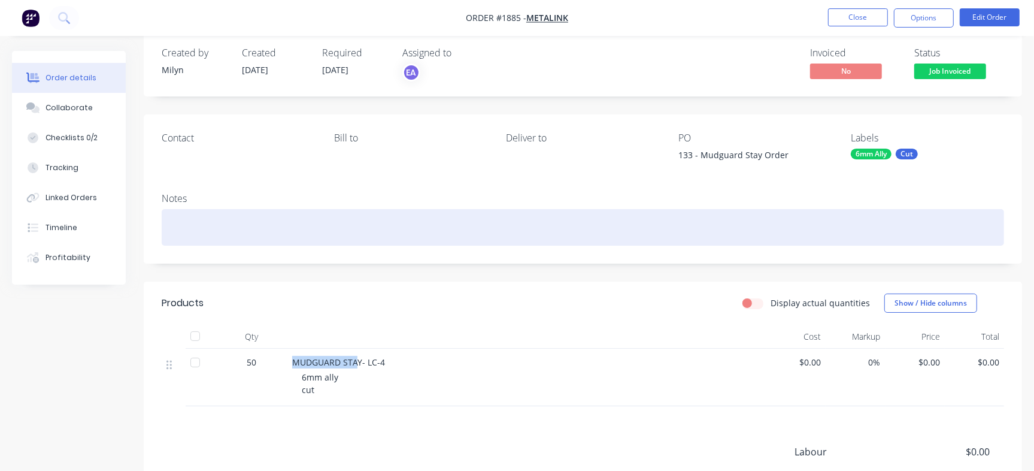
copy span "MUDGUARD STA"
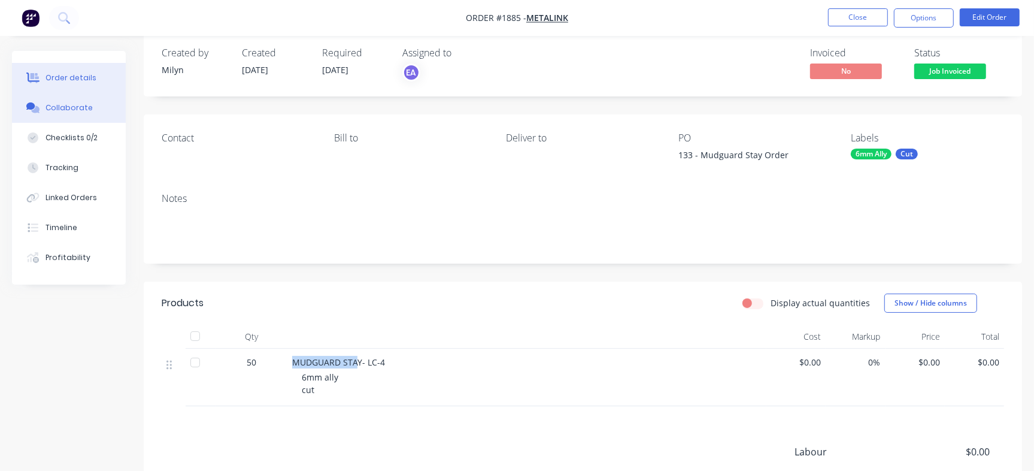
click at [99, 116] on button "Collaborate" at bounding box center [69, 108] width 114 height 30
